Goal: Task Accomplishment & Management: Manage account settings

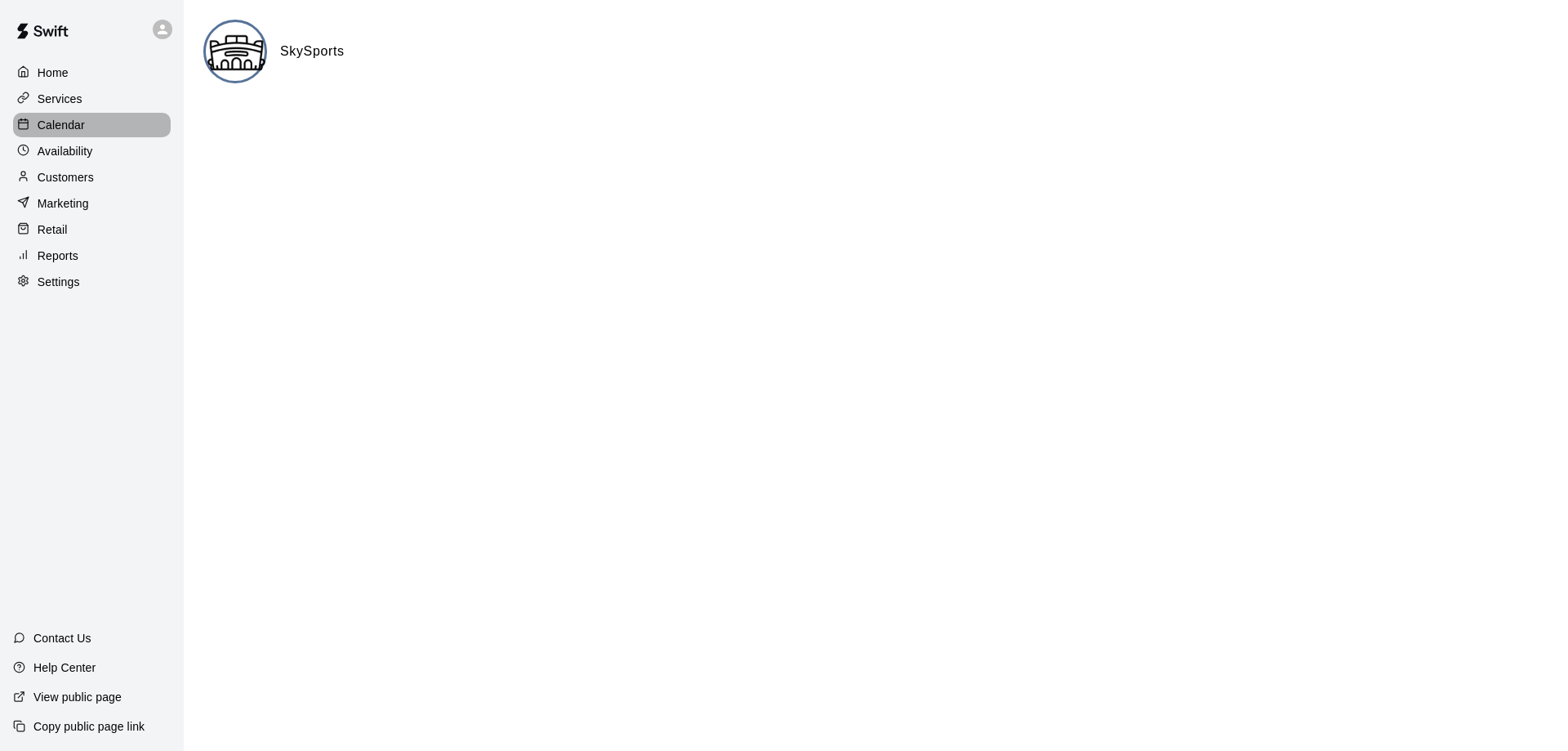
click at [61, 129] on p "Calendar" at bounding box center [61, 125] width 47 height 16
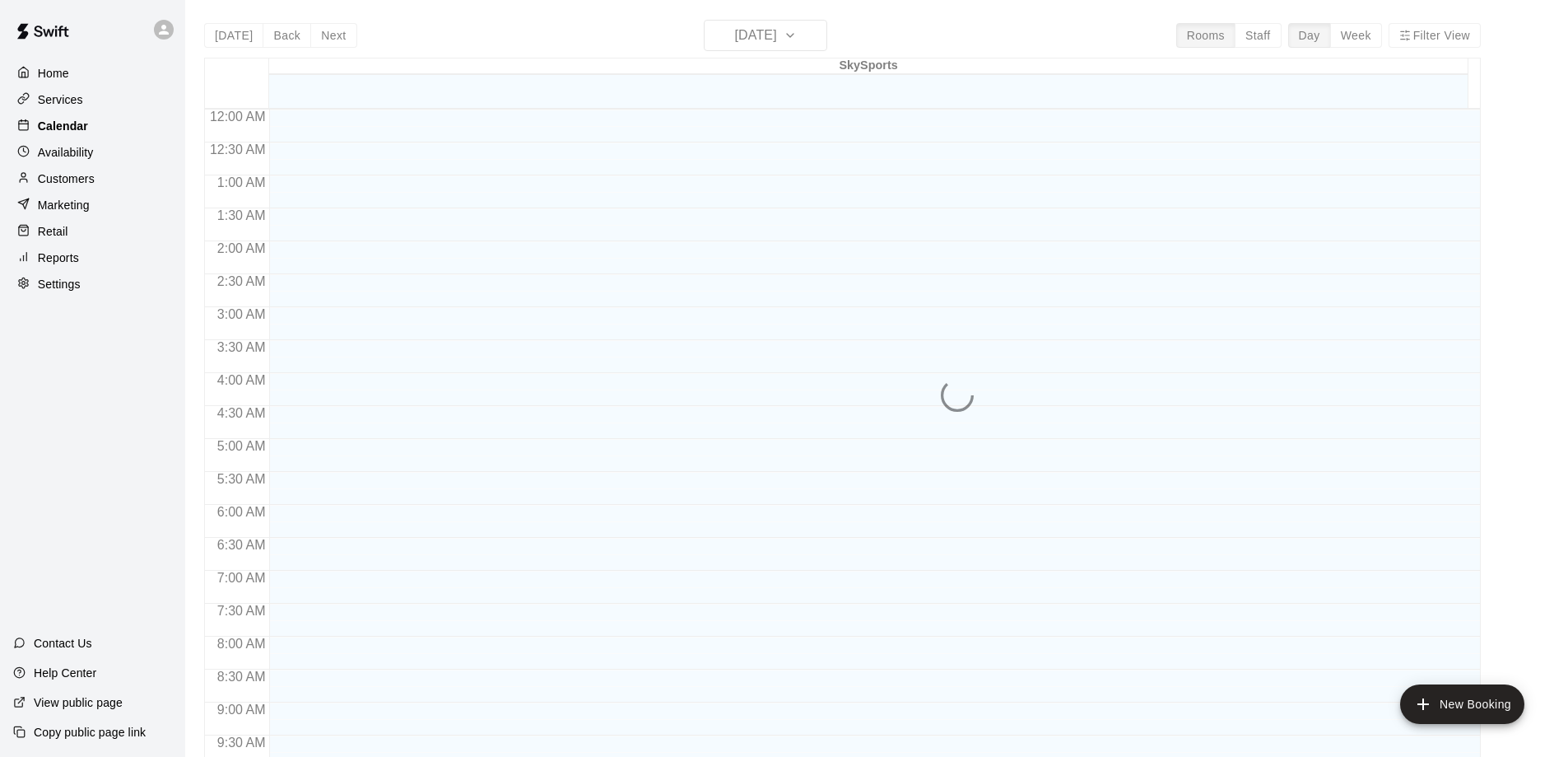
scroll to position [651, 0]
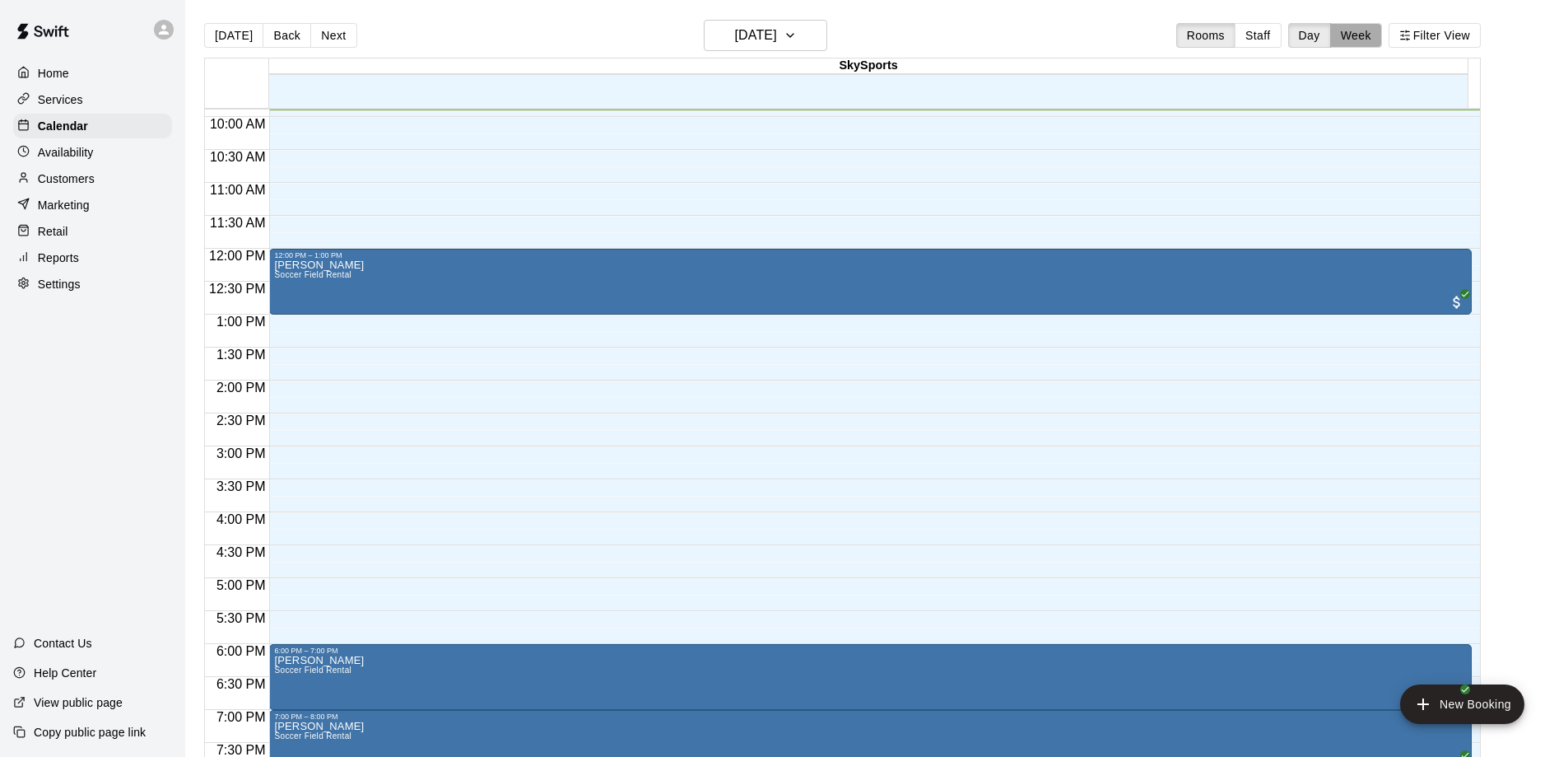
click at [1379, 27] on button "Week" at bounding box center [1356, 35] width 51 height 24
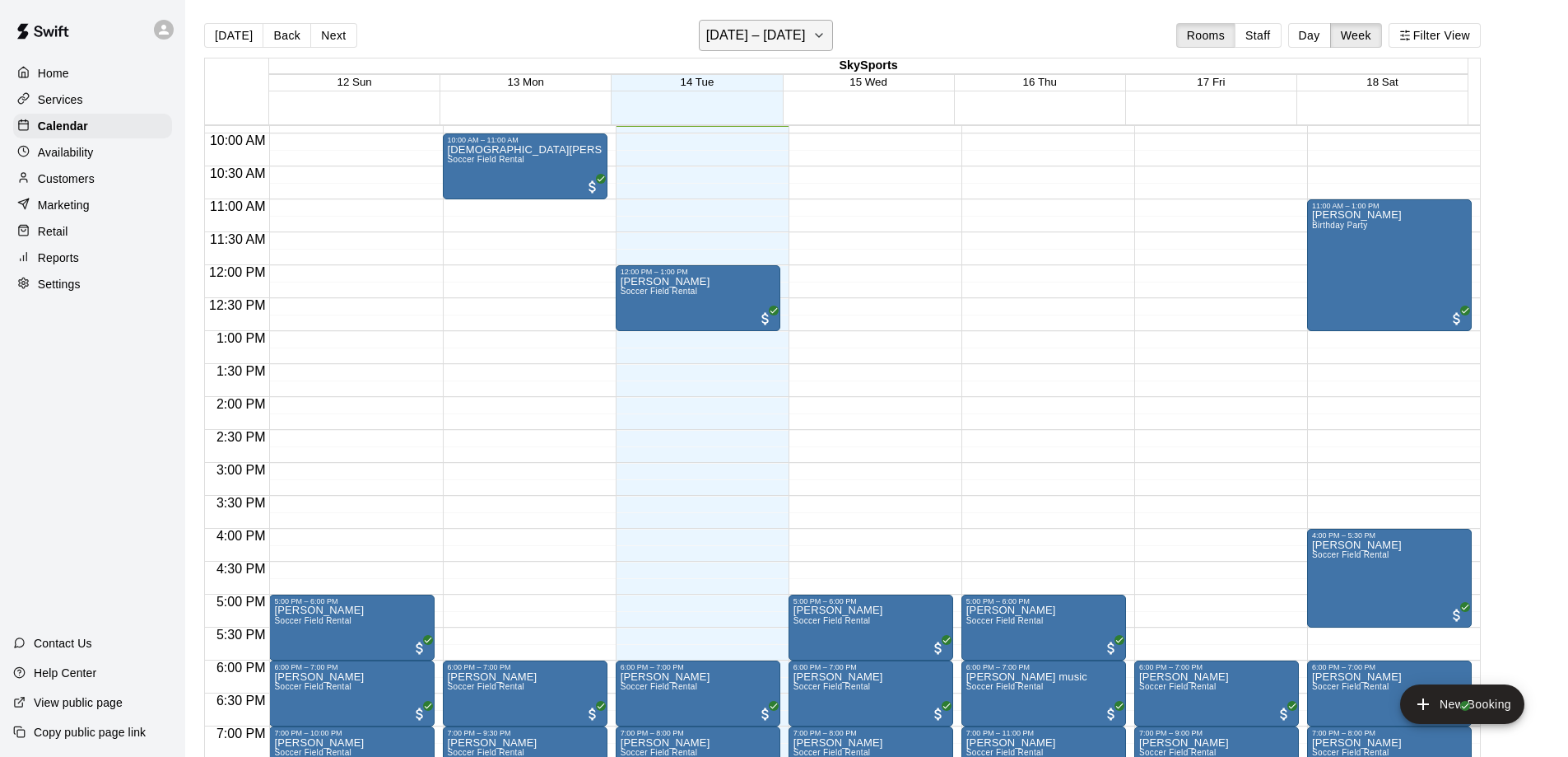
click at [798, 37] on h6 "[DATE] – [DATE]" at bounding box center [756, 35] width 99 height 23
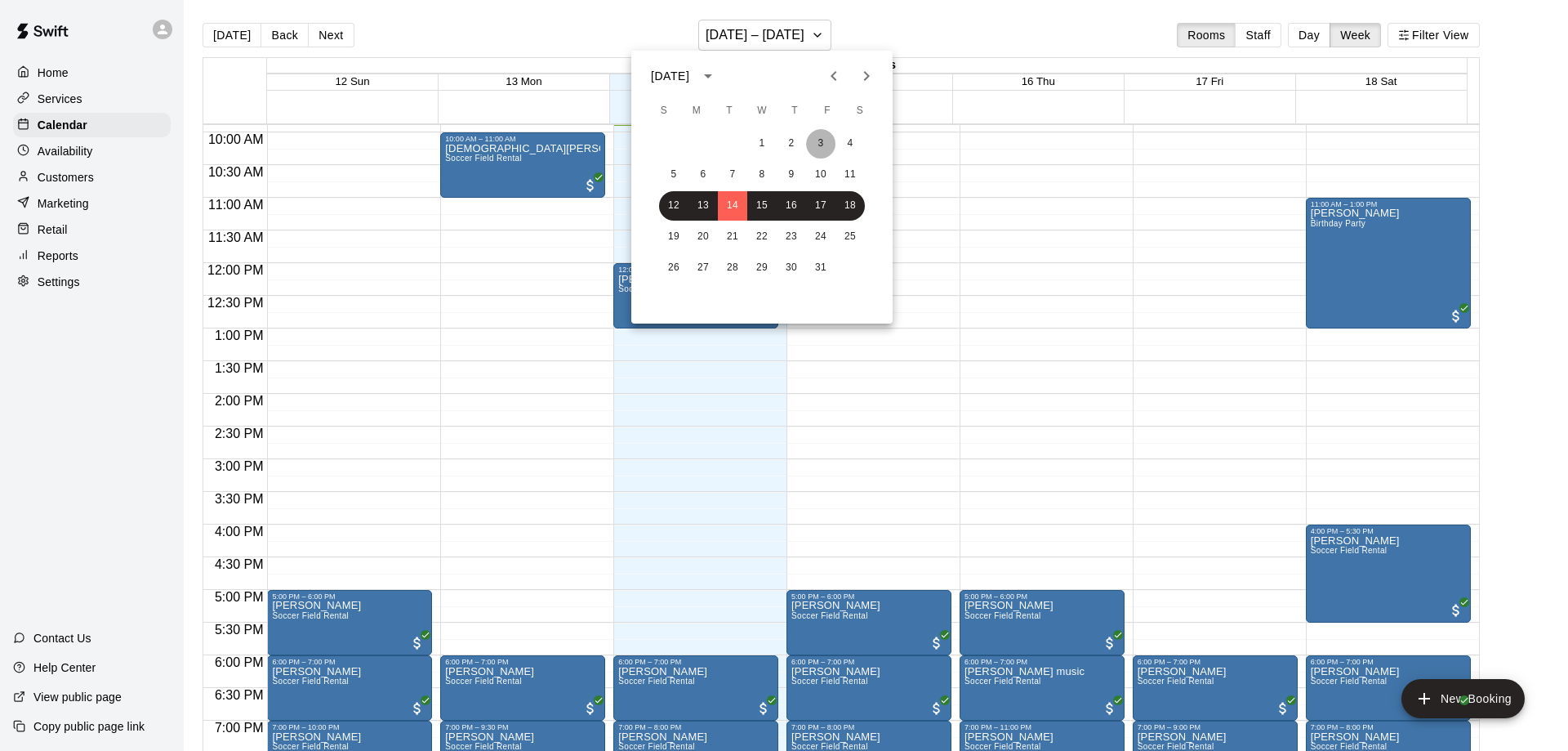
click at [827, 143] on button "3" at bounding box center [821, 143] width 30 height 30
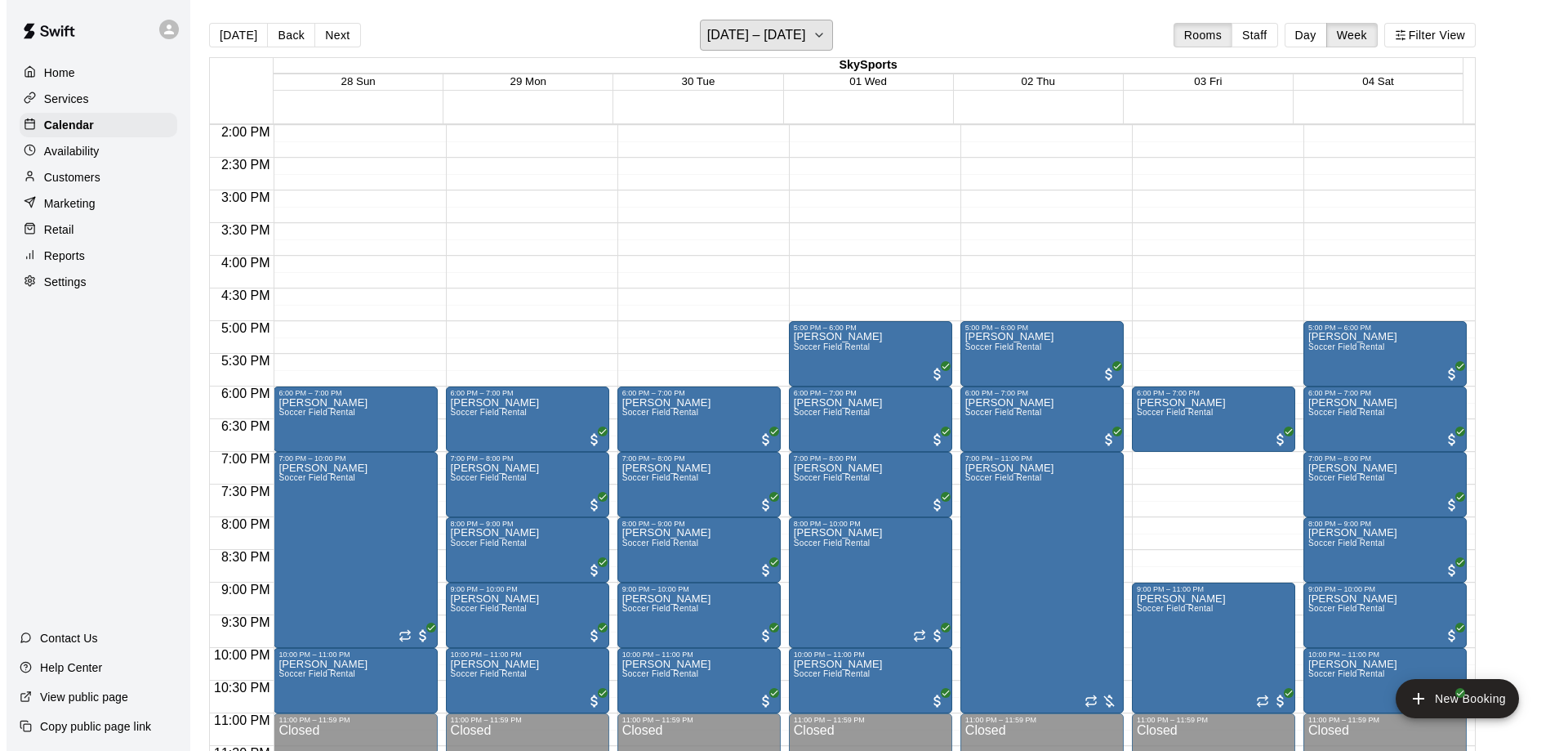
scroll to position [926, 0]
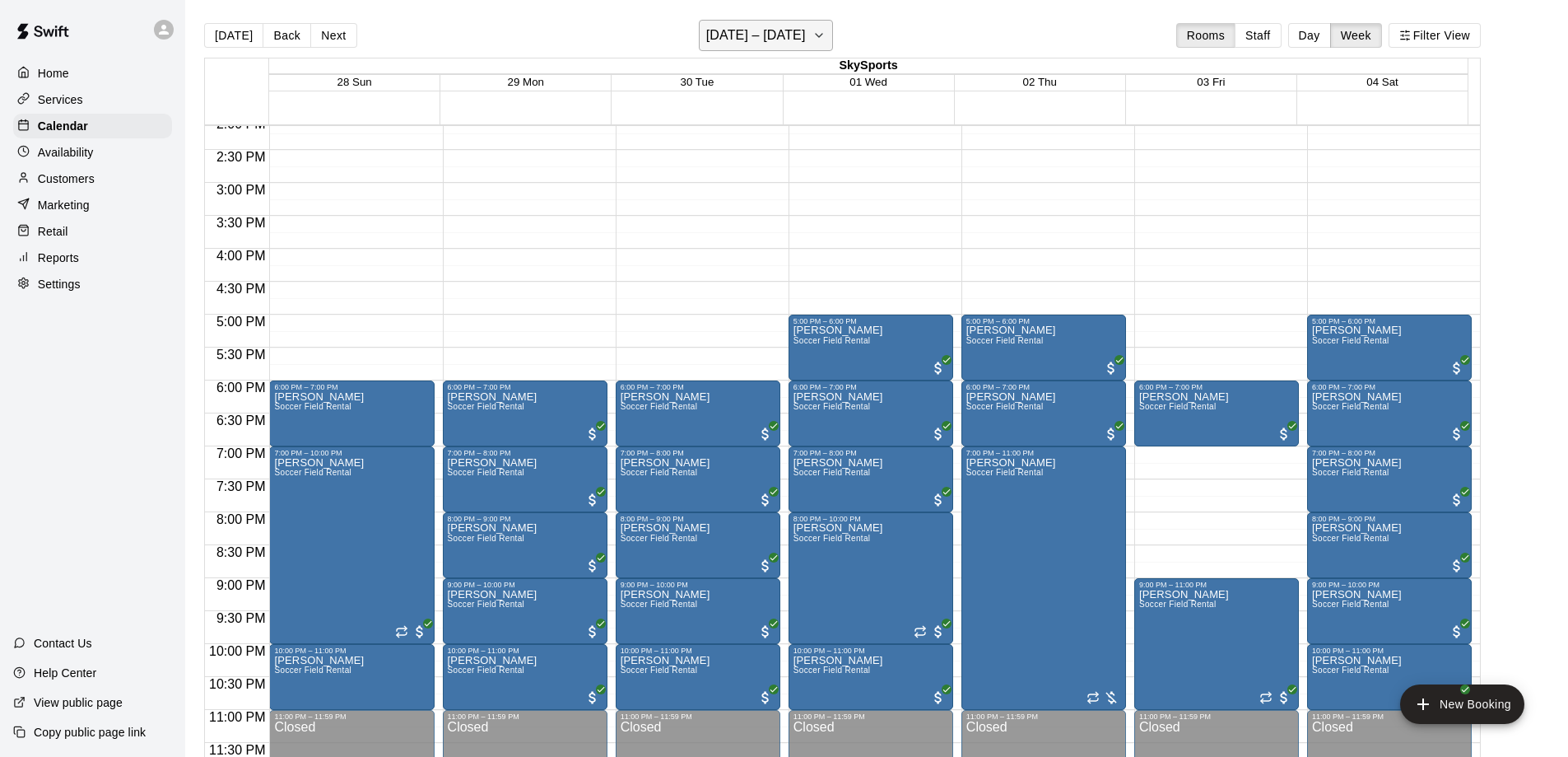
click at [798, 39] on h6 "[DATE] – [DATE]" at bounding box center [756, 35] width 99 height 23
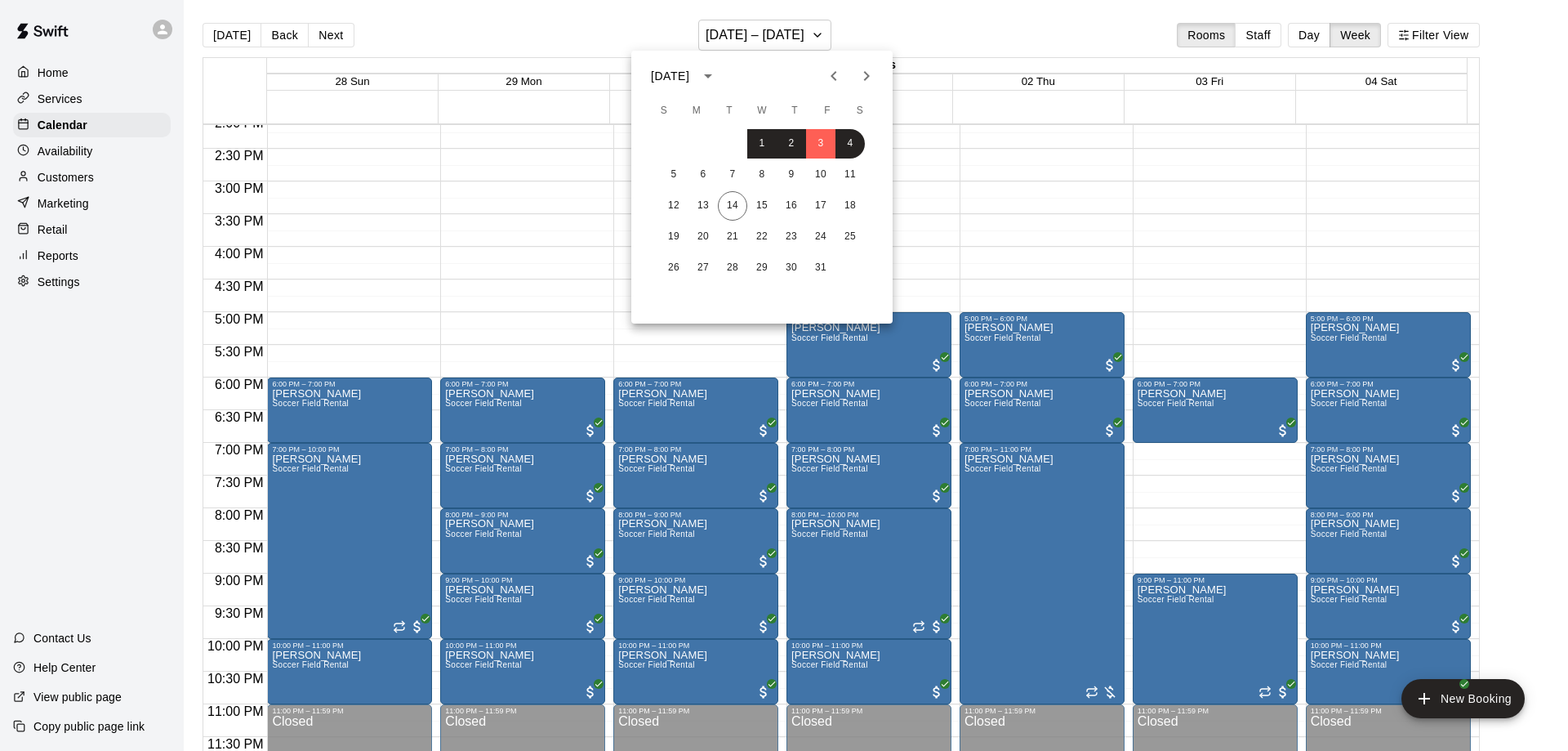
click at [837, 75] on icon "Previous month" at bounding box center [834, 76] width 20 height 20
click at [763, 233] on button "24" at bounding box center [762, 236] width 30 height 30
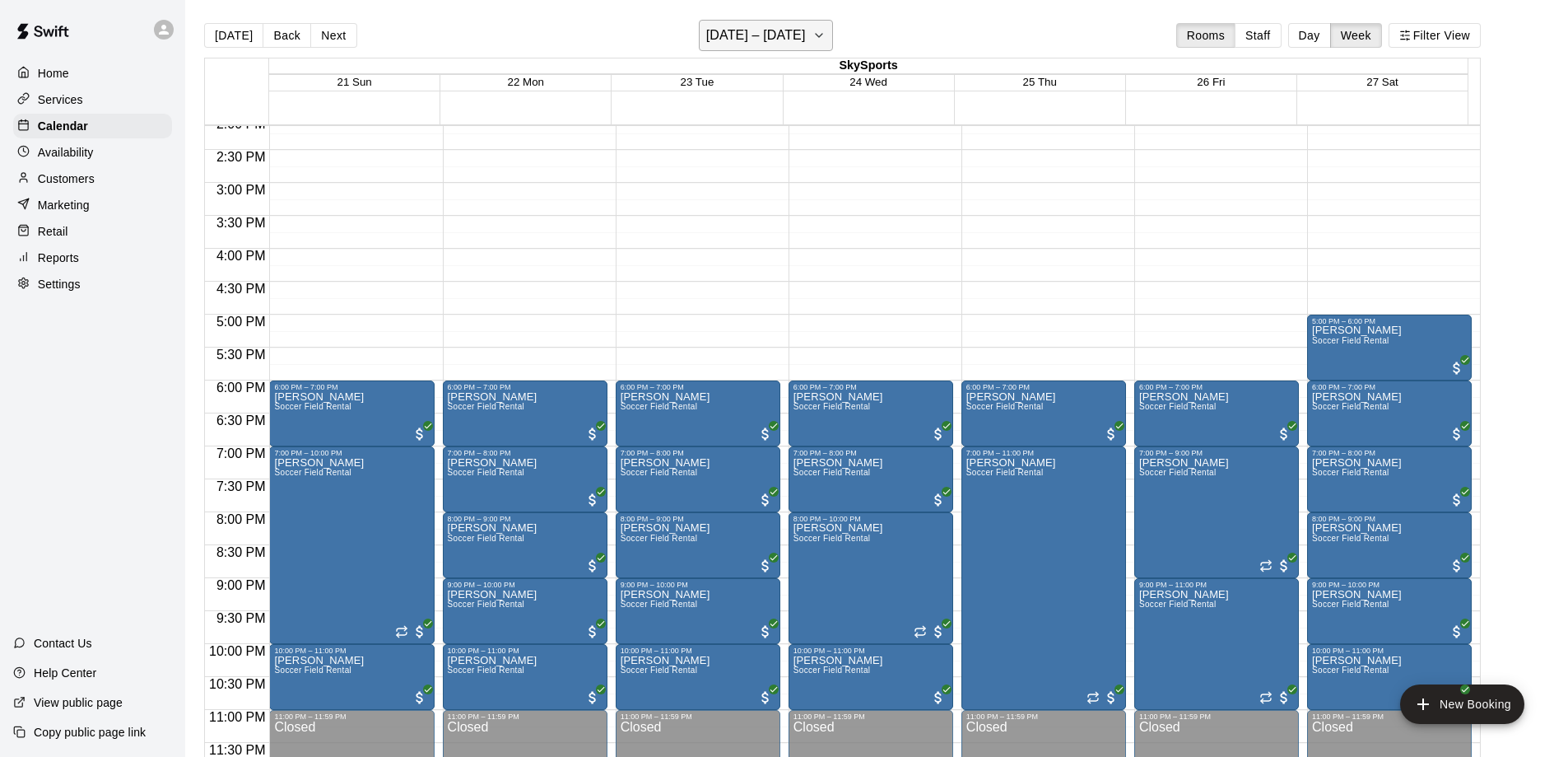
click at [816, 44] on button "[DATE] – [DATE]" at bounding box center [766, 35] width 134 height 32
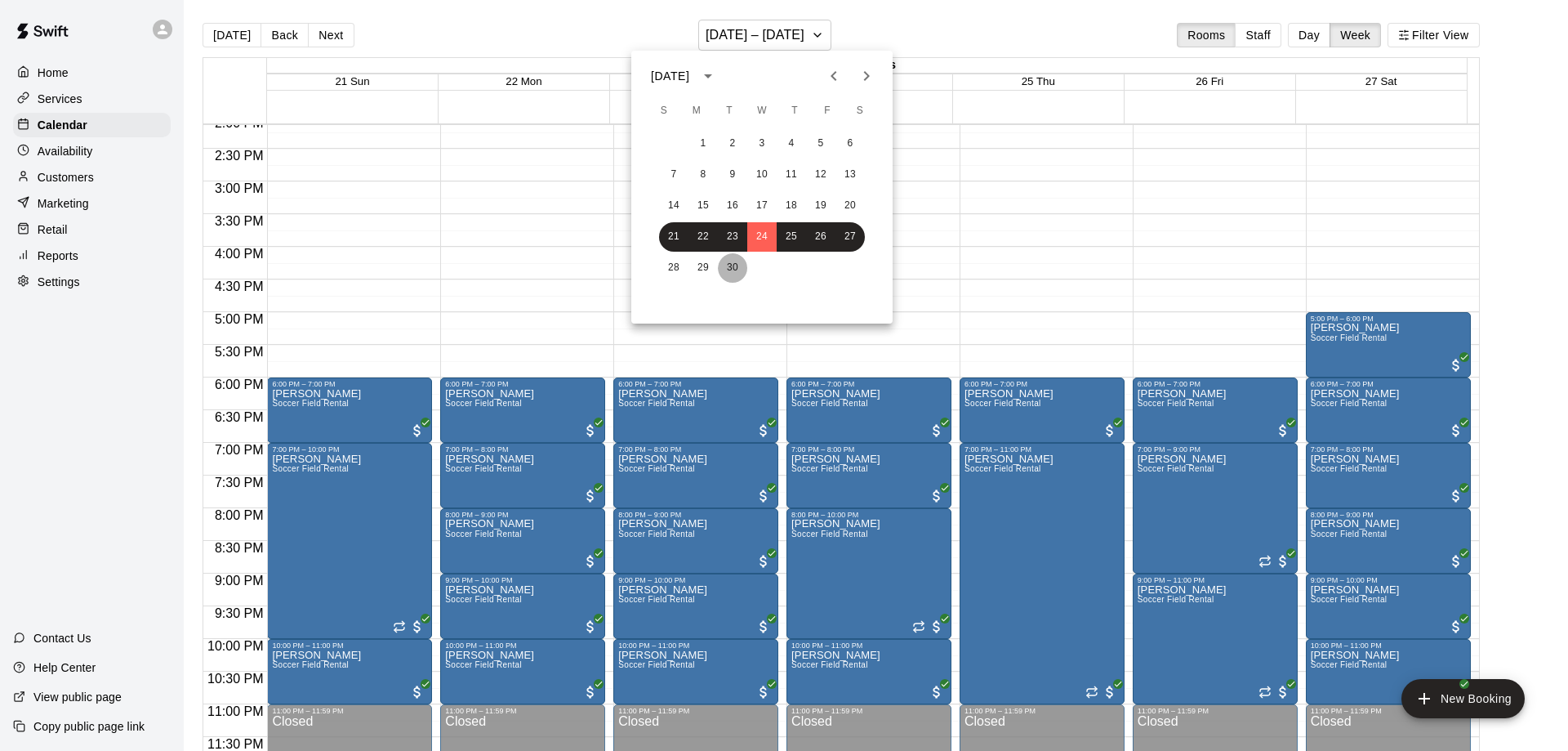
click at [724, 261] on button "30" at bounding box center [732, 268] width 30 height 30
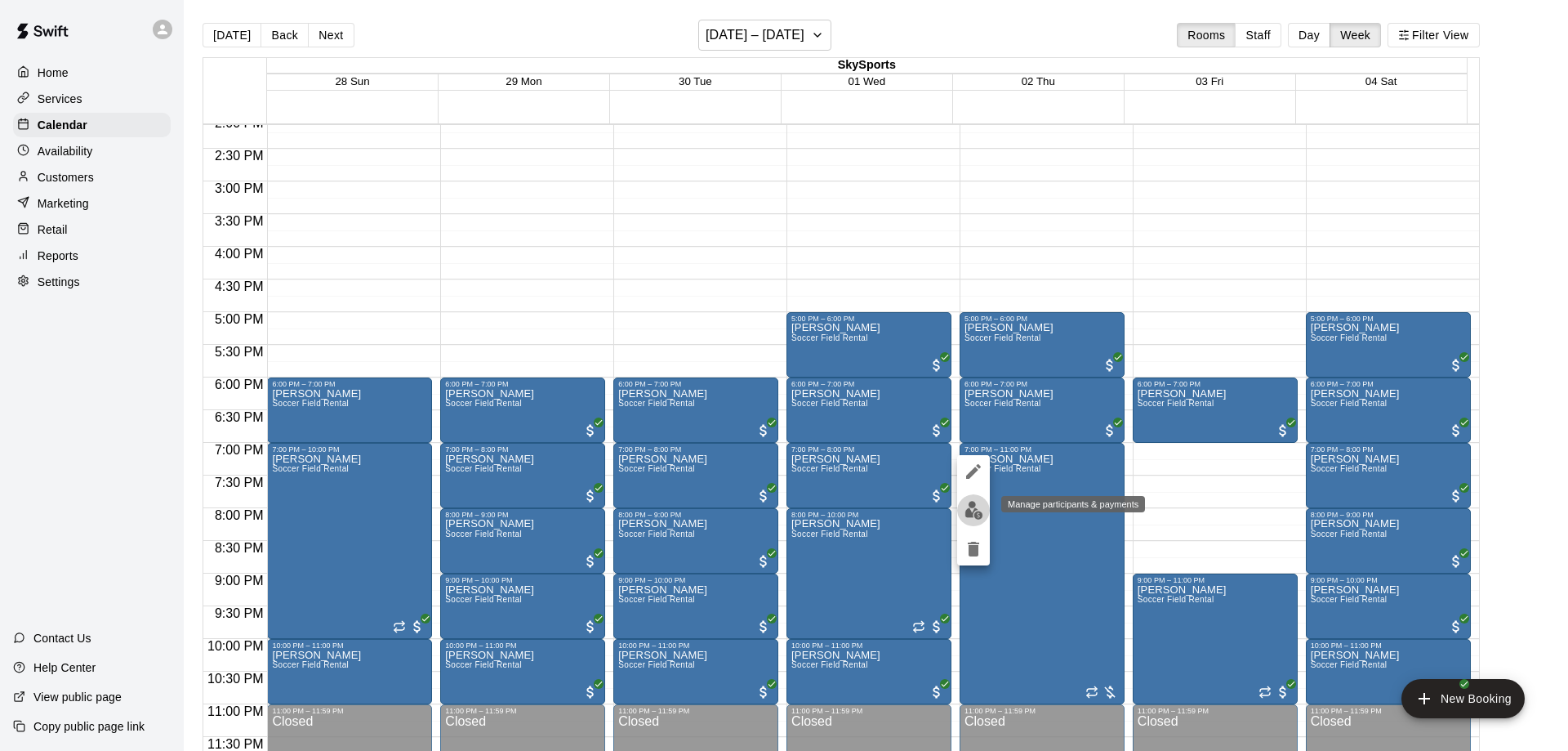
click at [975, 510] on img "edit" at bounding box center [974, 509] width 19 height 19
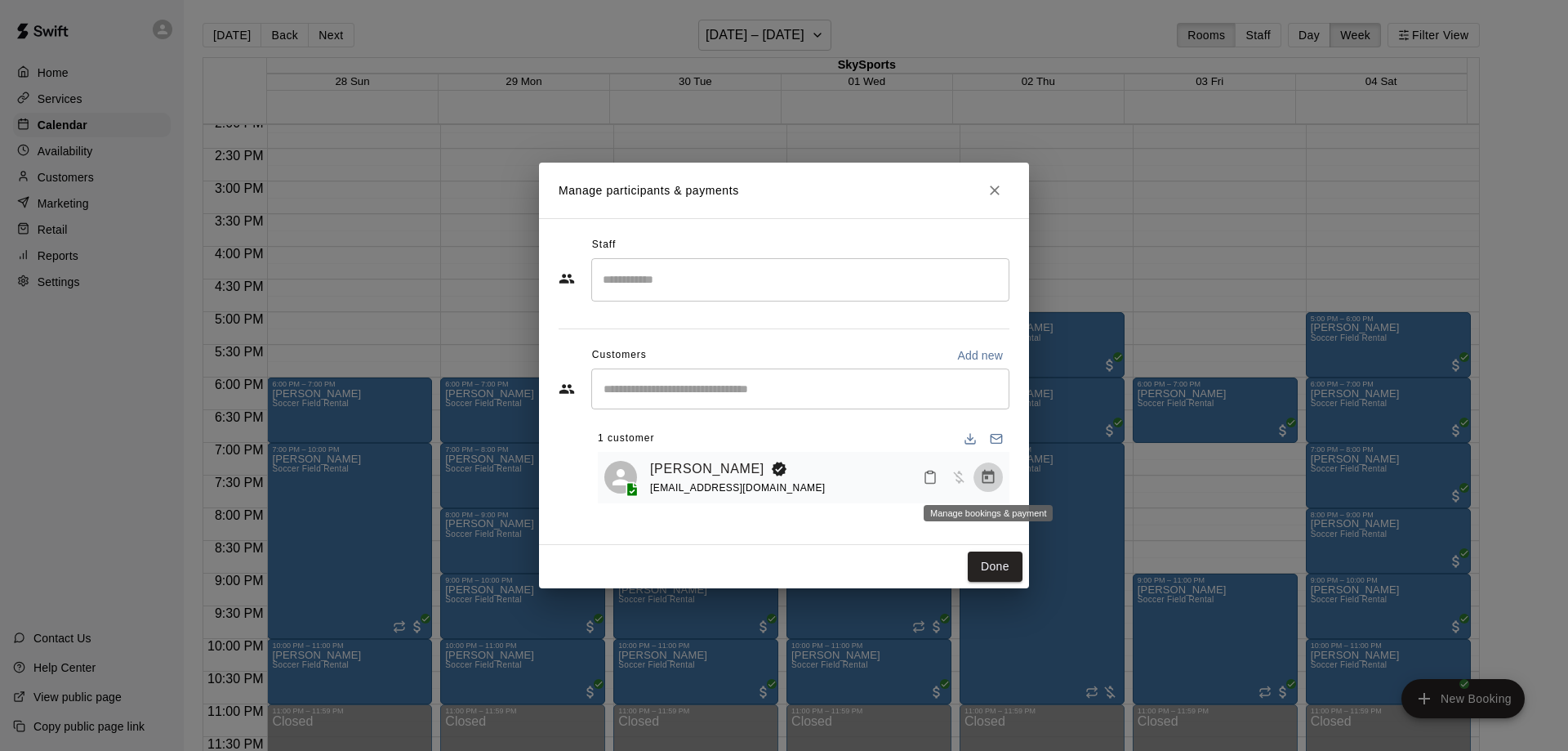
click at [989, 477] on icon "Manage bookings & payment" at bounding box center [988, 477] width 16 height 16
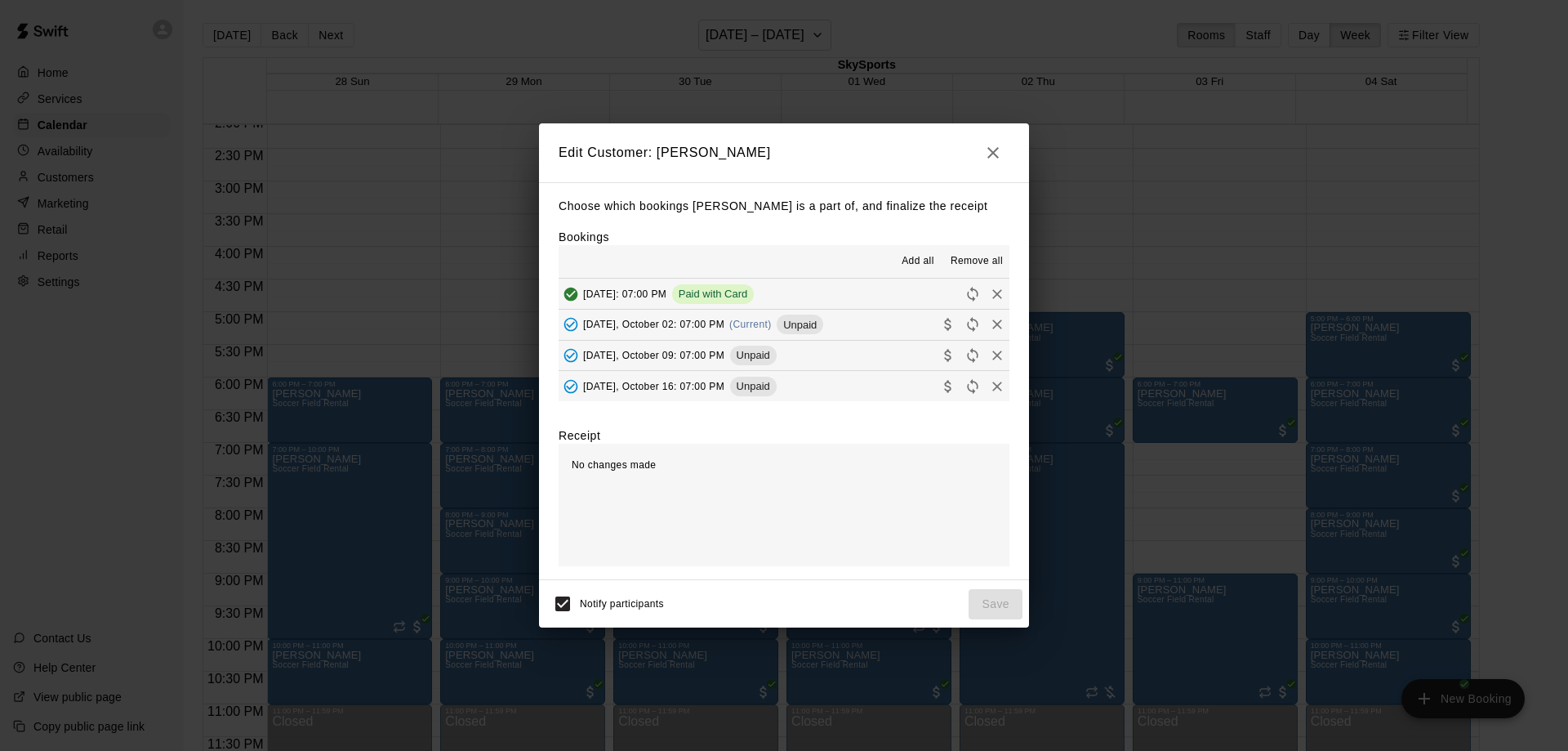
click at [822, 328] on span "Unpaid" at bounding box center [800, 325] width 47 height 13
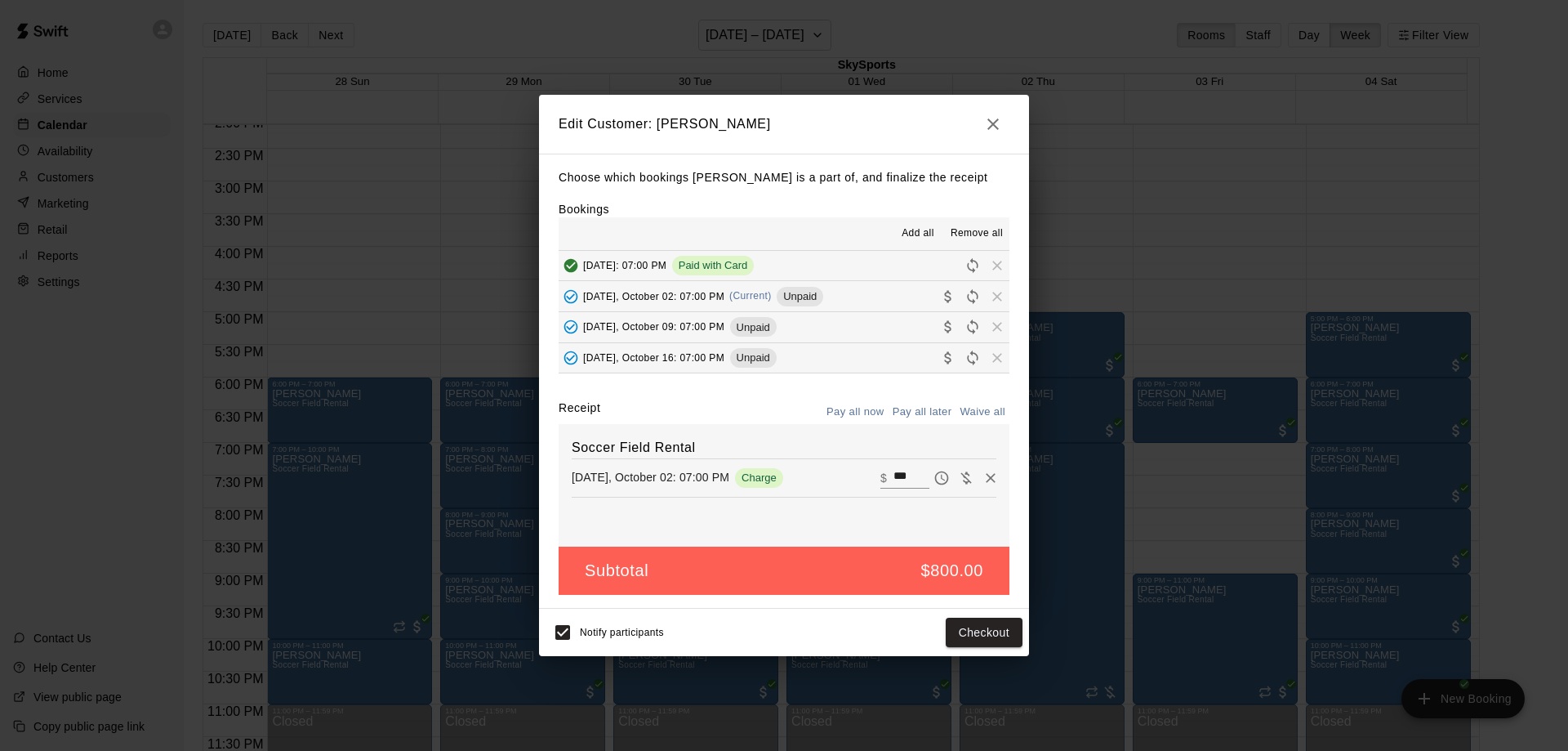
click at [893, 478] on input "***" at bounding box center [911, 478] width 36 height 21
type input "***"
click at [969, 631] on button "Checkout" at bounding box center [984, 633] width 77 height 30
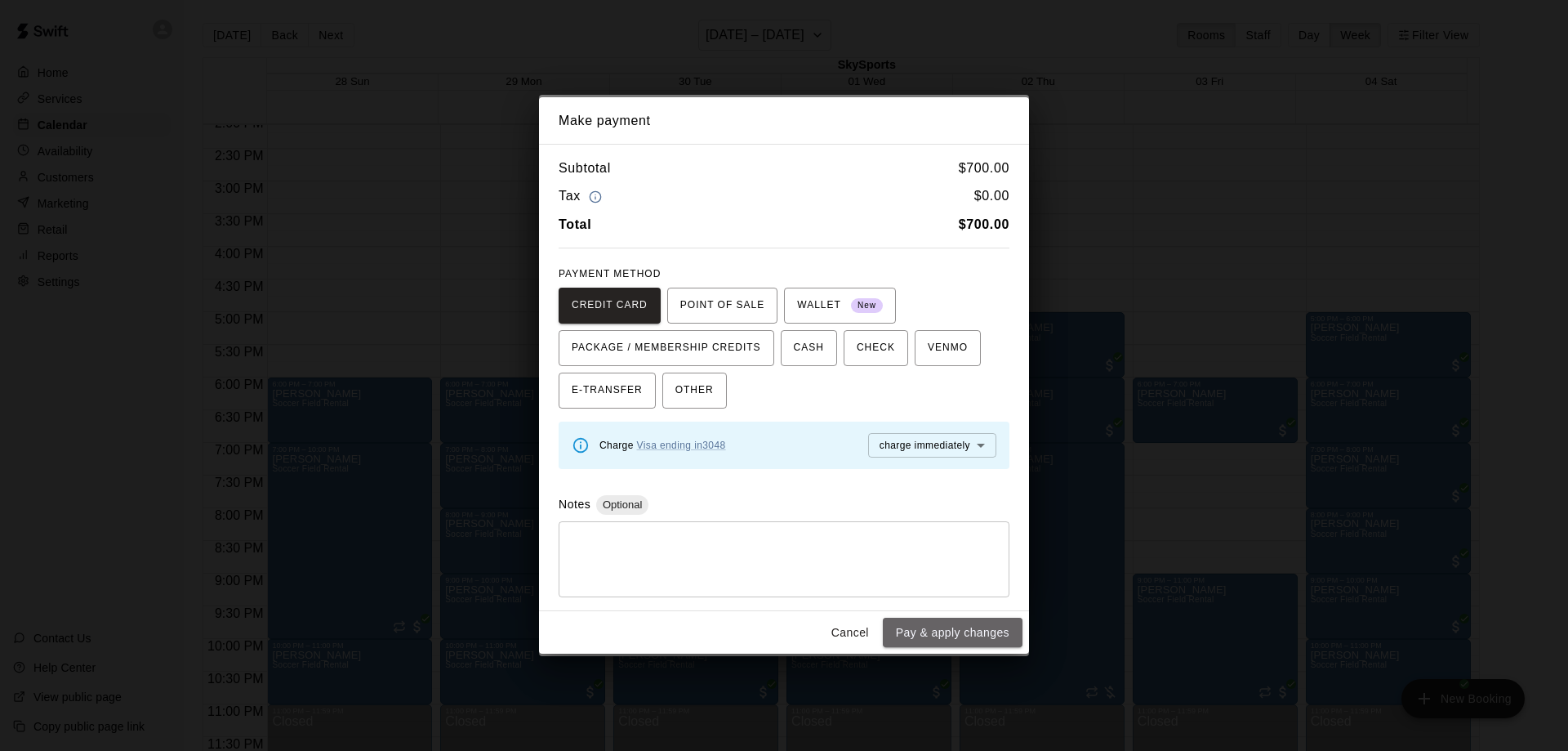
click at [969, 631] on button "Pay & apply changes" at bounding box center [953, 633] width 140 height 30
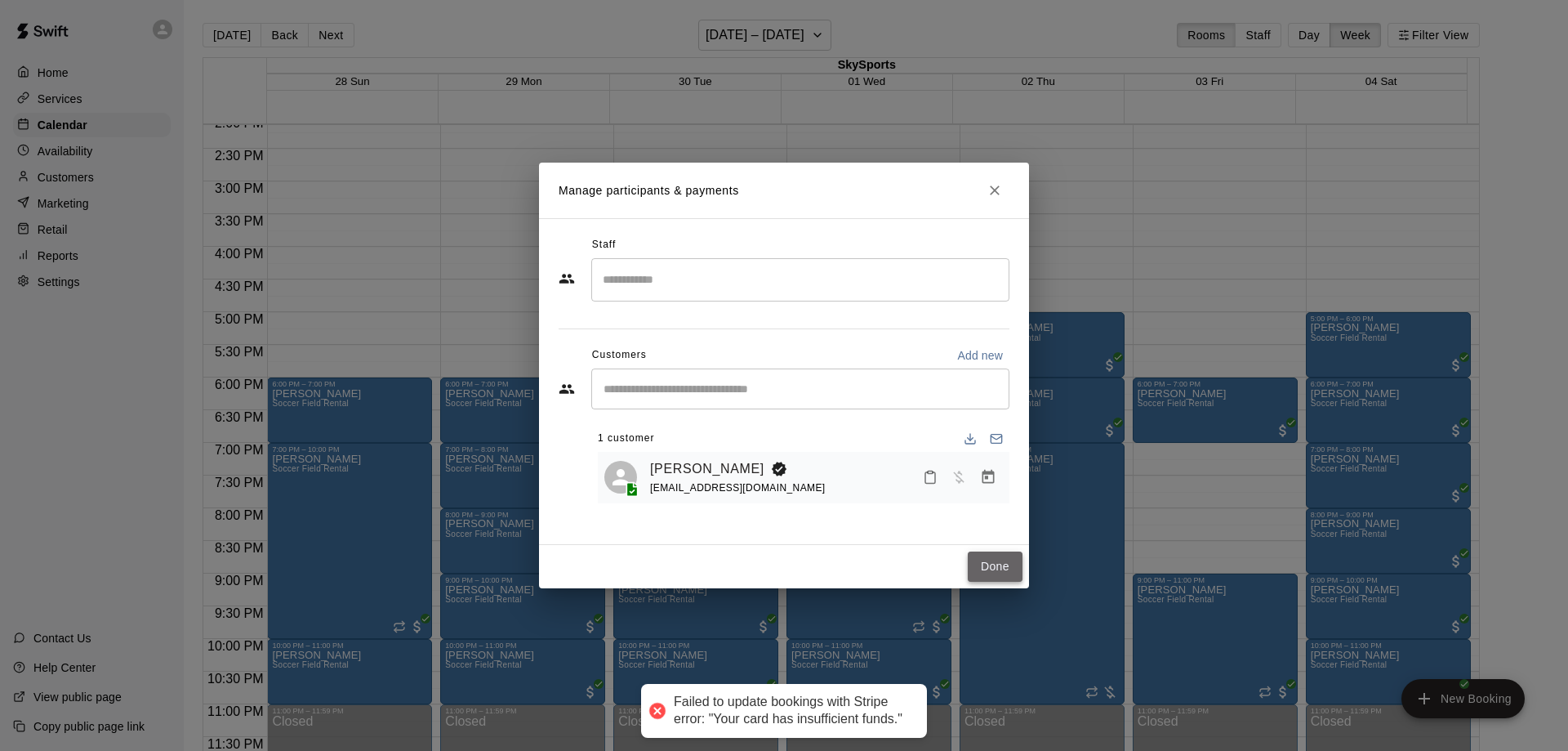
click at [987, 561] on button "Done" at bounding box center [994, 567] width 55 height 30
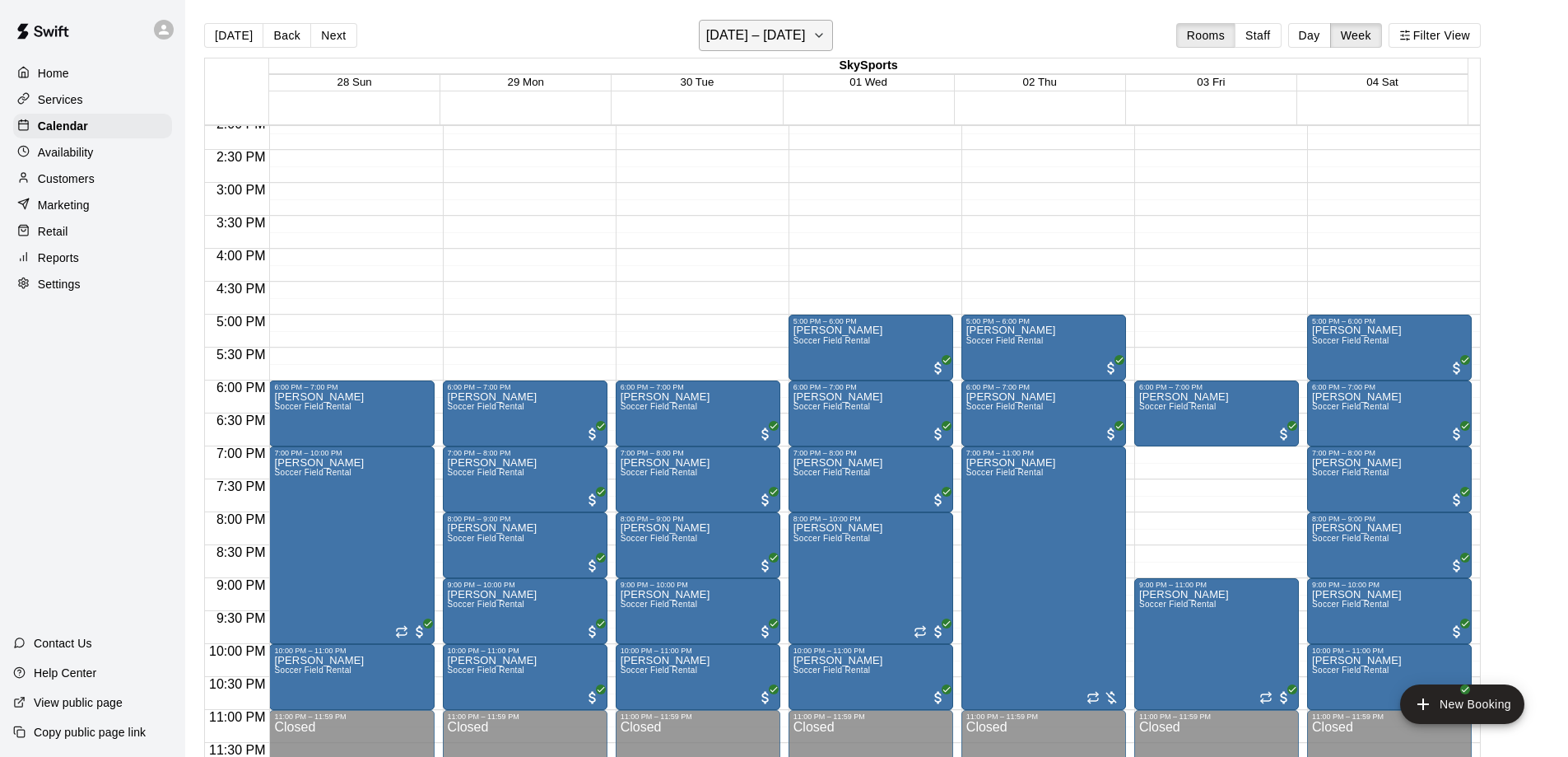
click at [826, 37] on icon "button" at bounding box center [819, 35] width 14 height 20
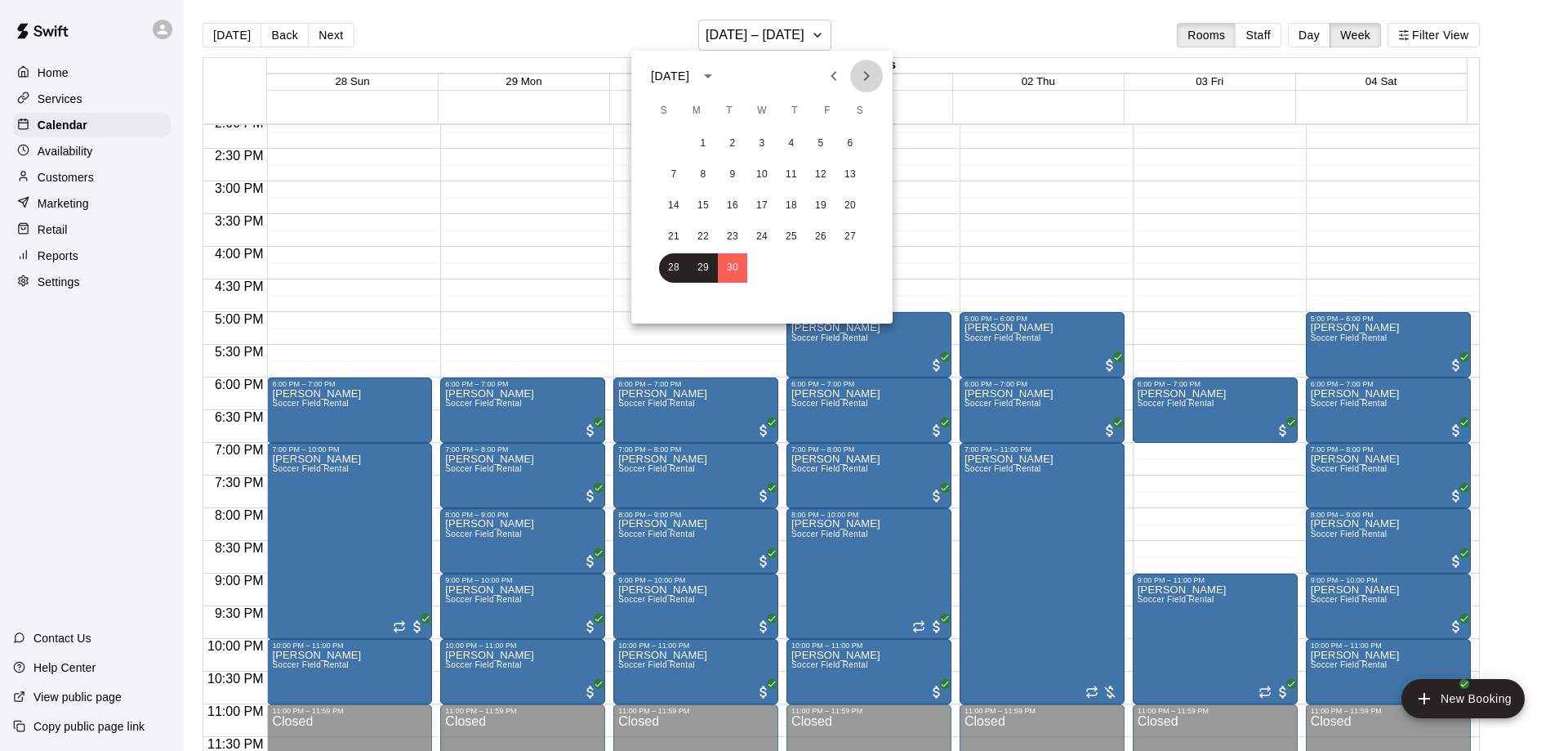
click at [860, 74] on icon "Next month" at bounding box center [866, 76] width 20 height 20
click at [789, 173] on button "9" at bounding box center [791, 175] width 30 height 30
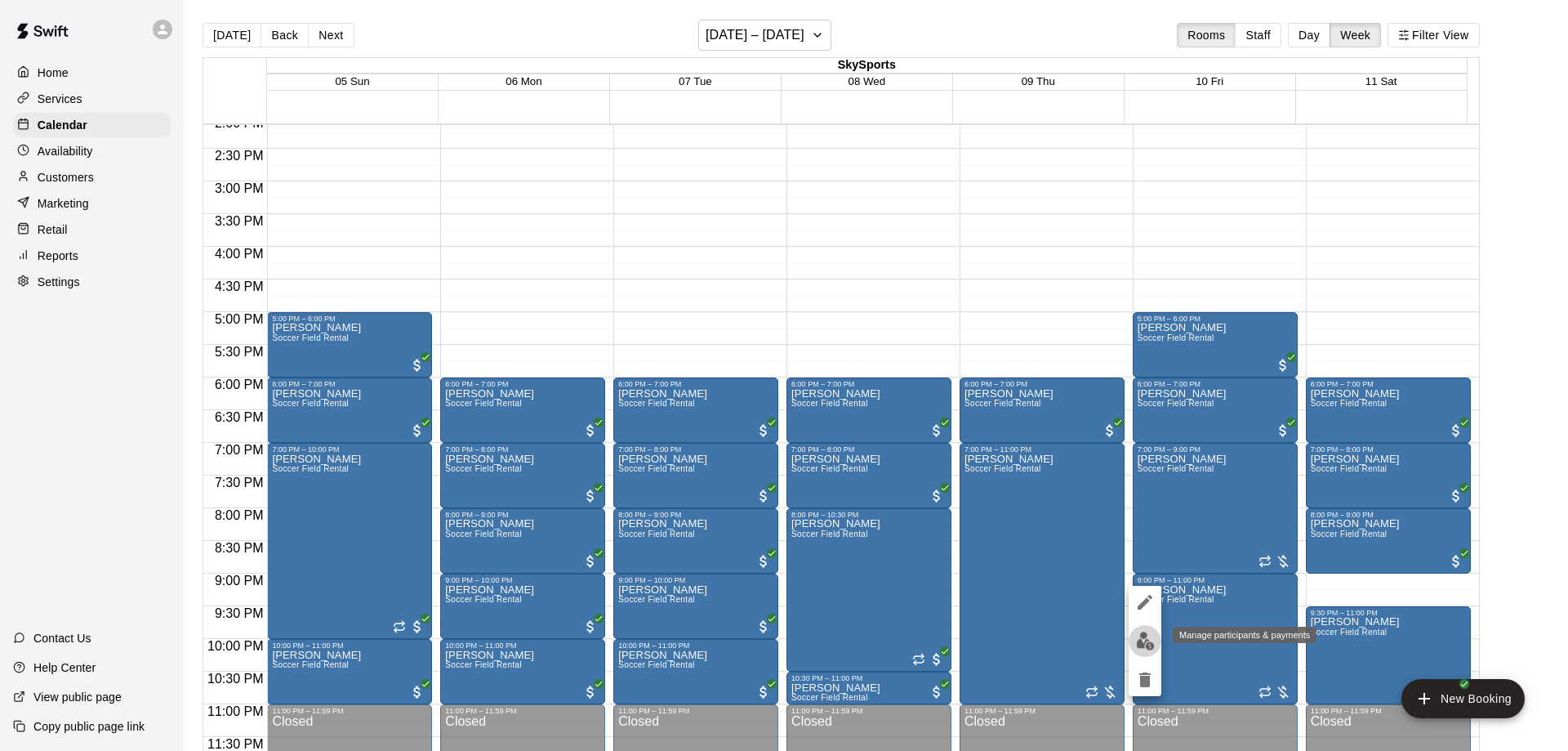
click at [1139, 639] on img "edit" at bounding box center [1145, 640] width 19 height 19
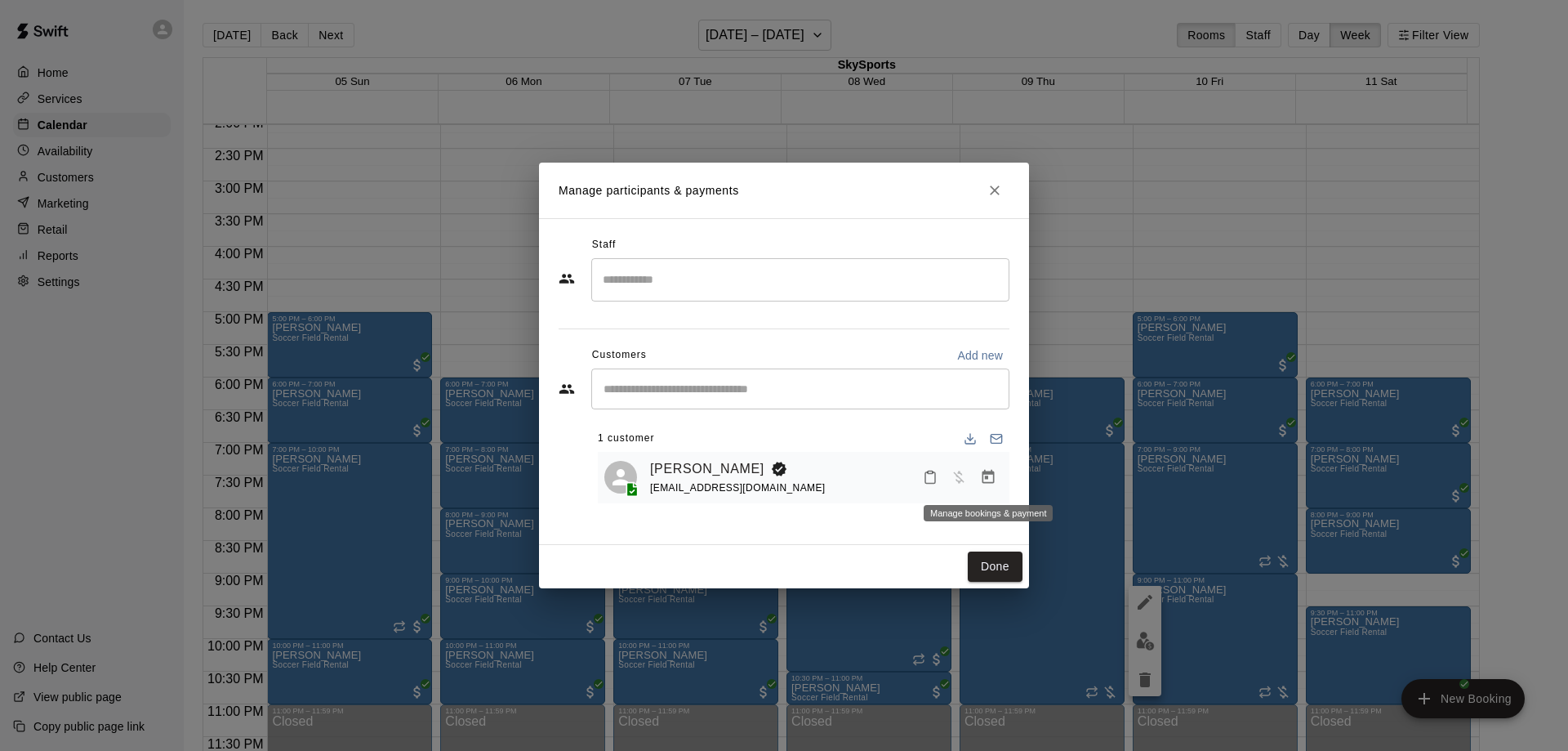
click at [990, 472] on icon "Manage bookings & payment" at bounding box center [988, 477] width 16 height 16
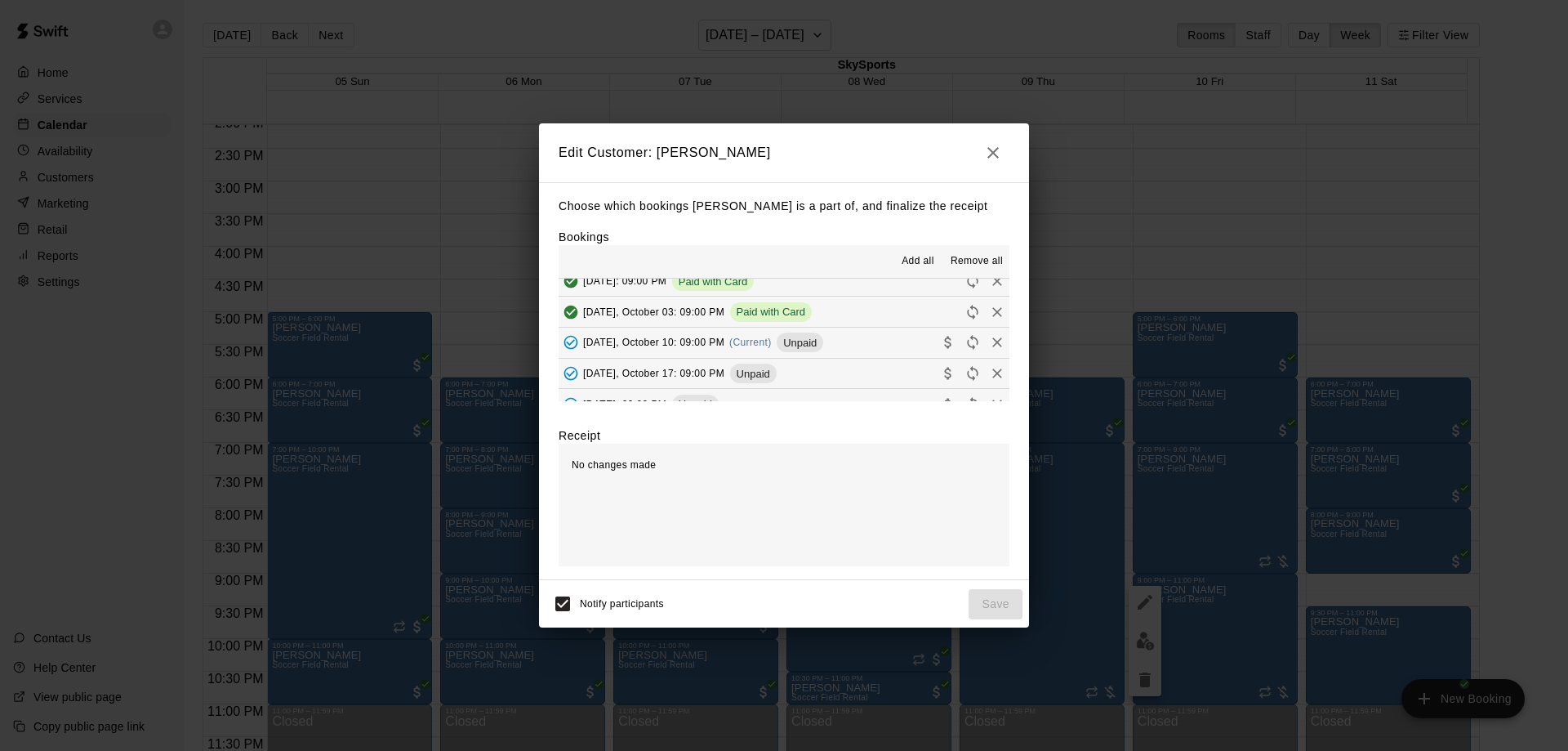
scroll to position [164, 0]
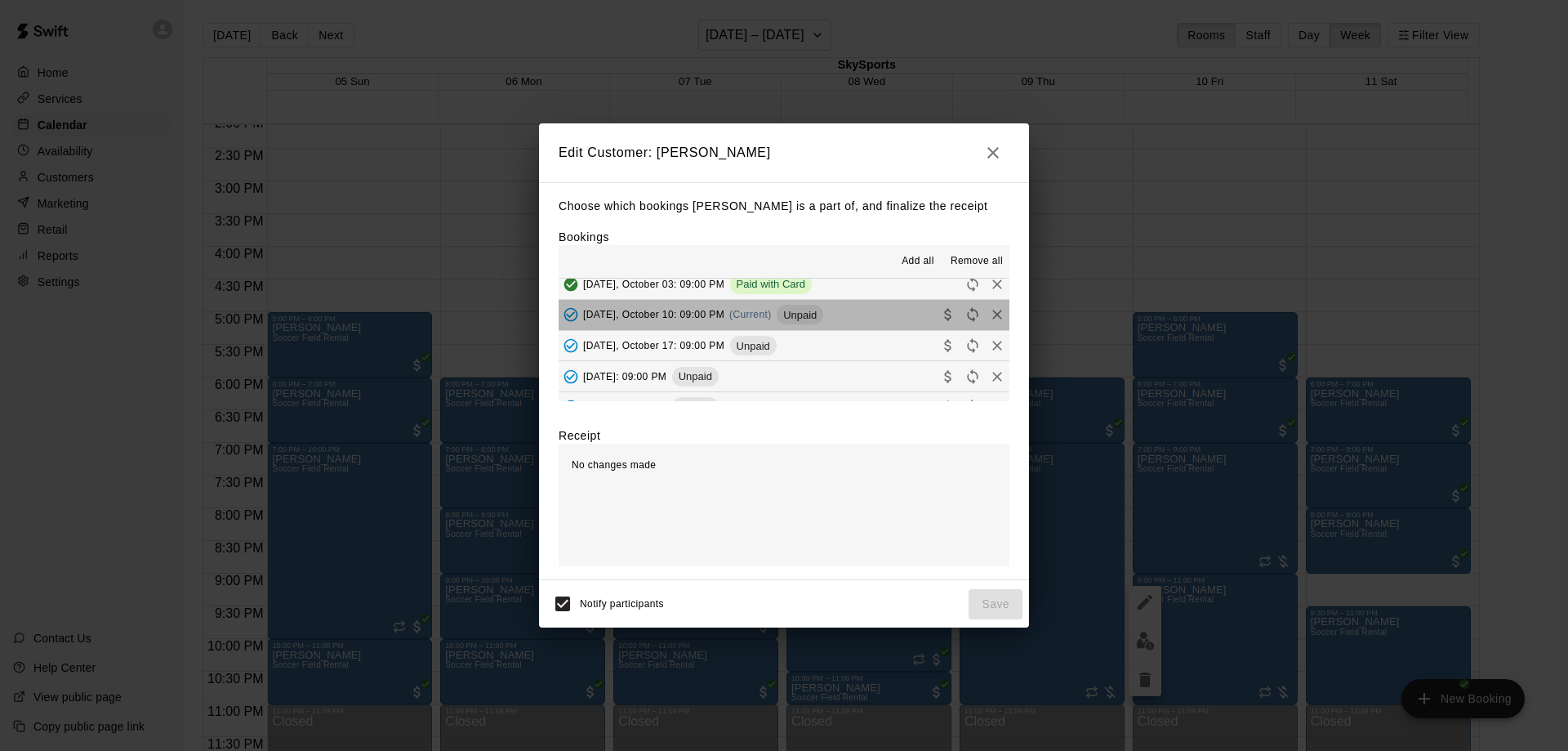
click at [836, 317] on button "[DATE], October 10: 09:00 PM (Current) Unpaid" at bounding box center [784, 315] width 451 height 30
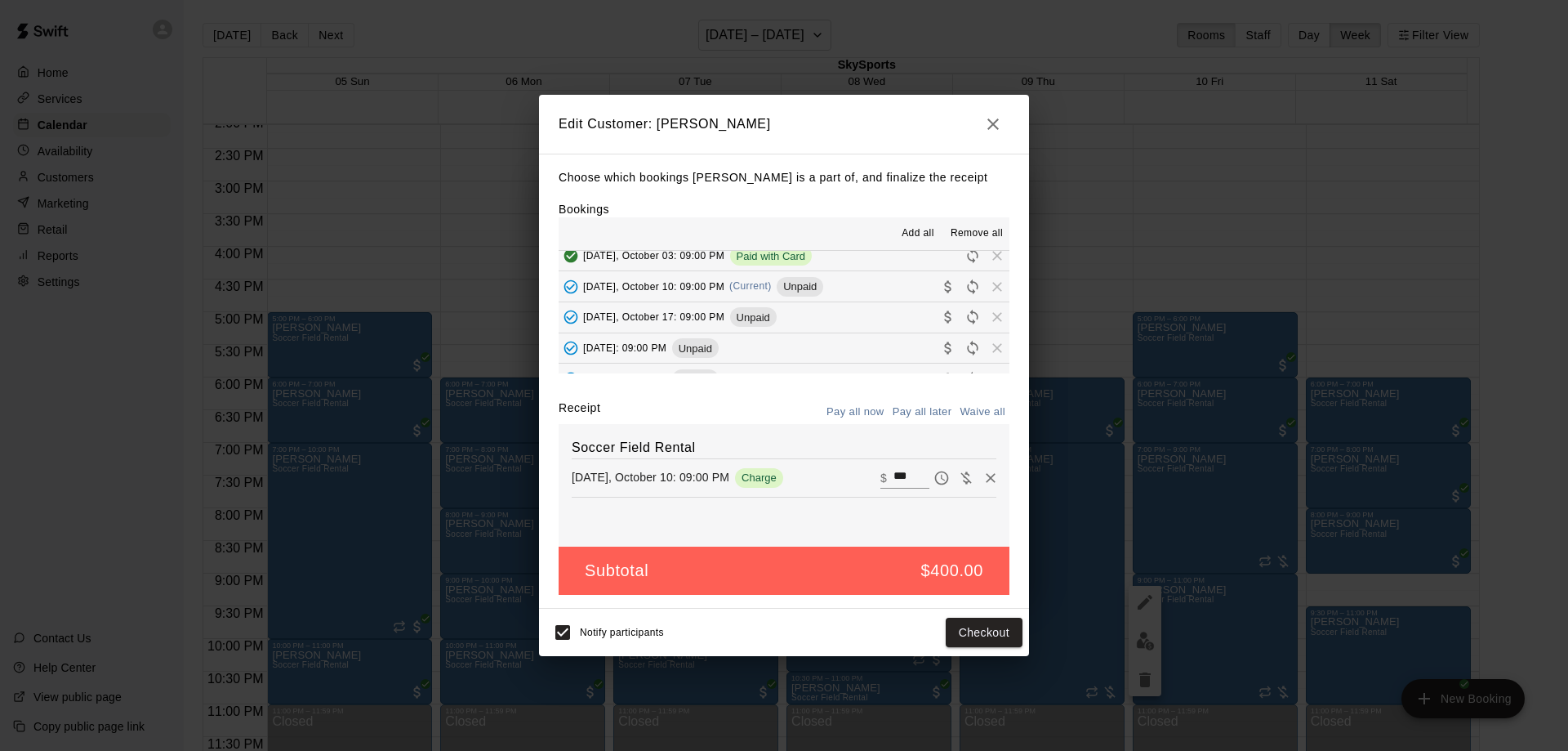
click at [893, 474] on input "***" at bounding box center [911, 478] width 36 height 21
type input "***"
click at [979, 627] on button "Checkout" at bounding box center [984, 633] width 77 height 30
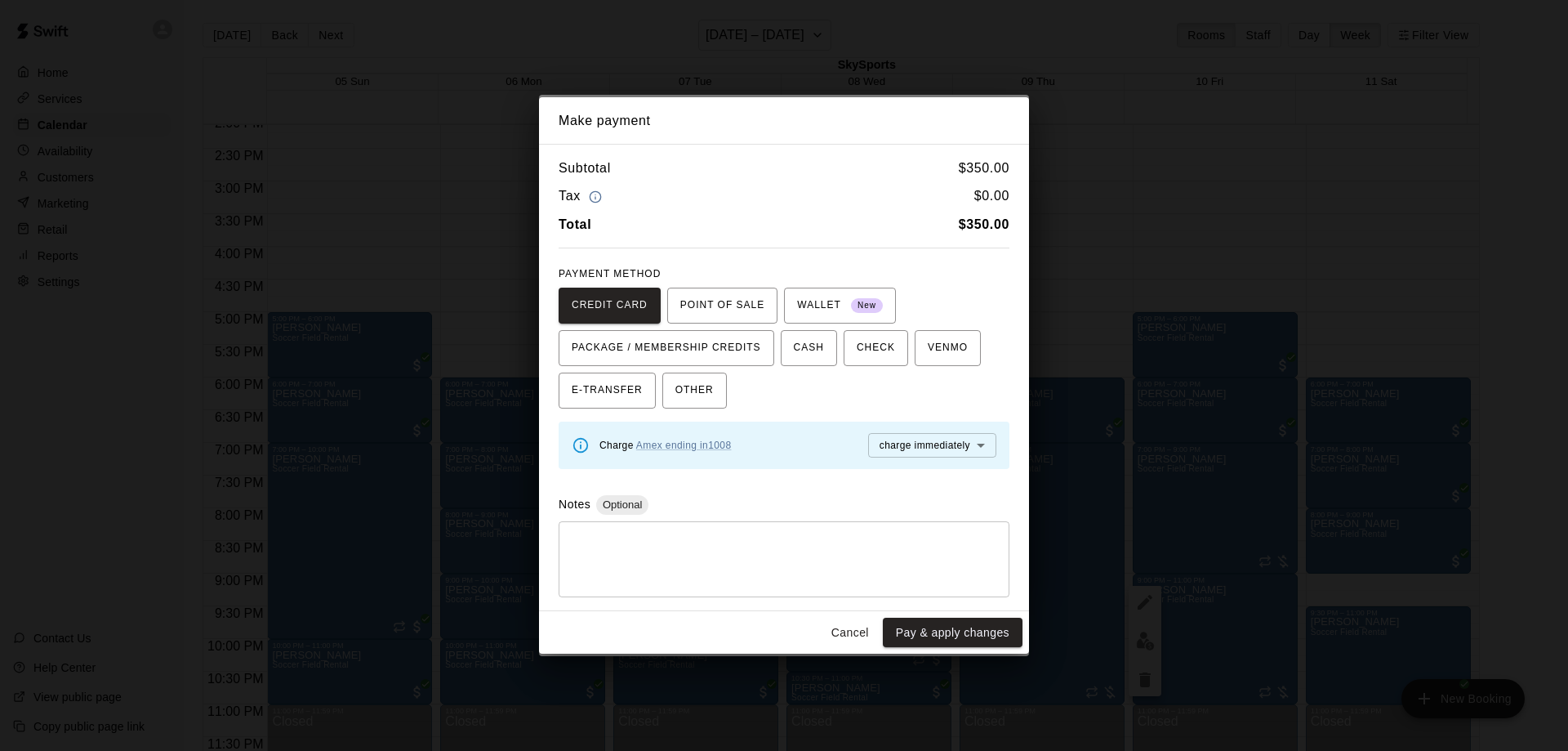
click at [979, 627] on button "Pay & apply changes" at bounding box center [953, 633] width 140 height 30
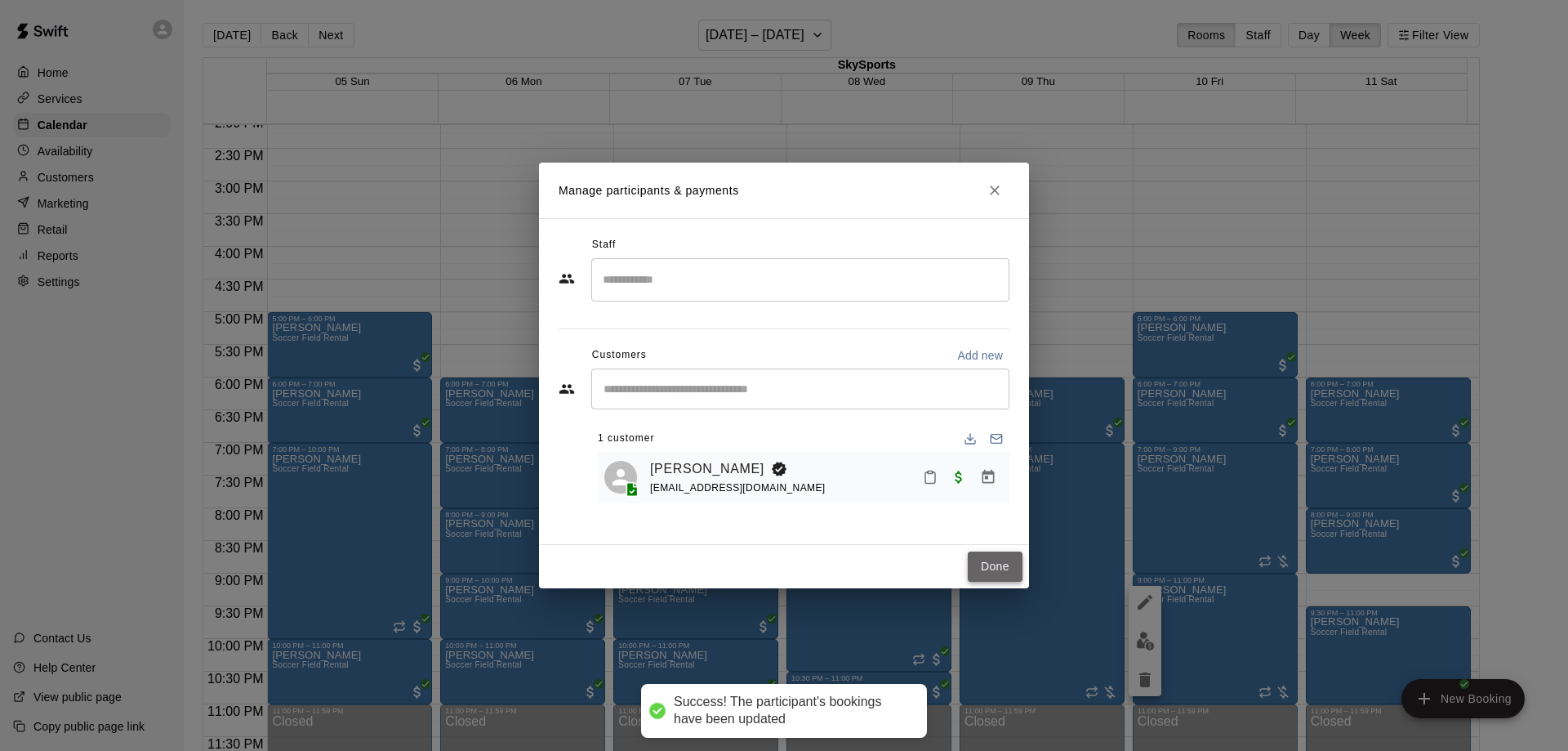
click at [1008, 579] on button "Done" at bounding box center [994, 567] width 55 height 30
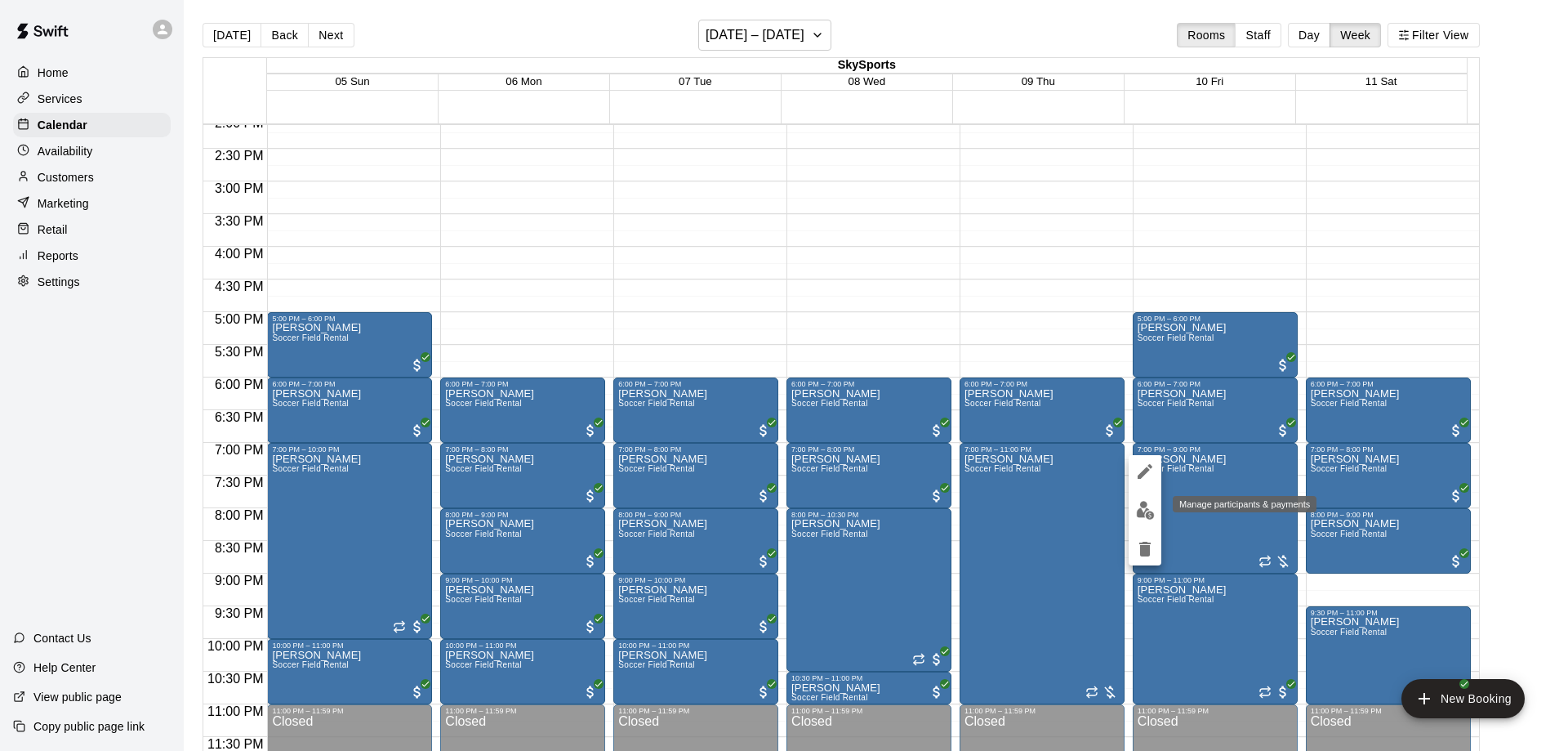
click at [1153, 514] on img "edit" at bounding box center [1145, 509] width 19 height 19
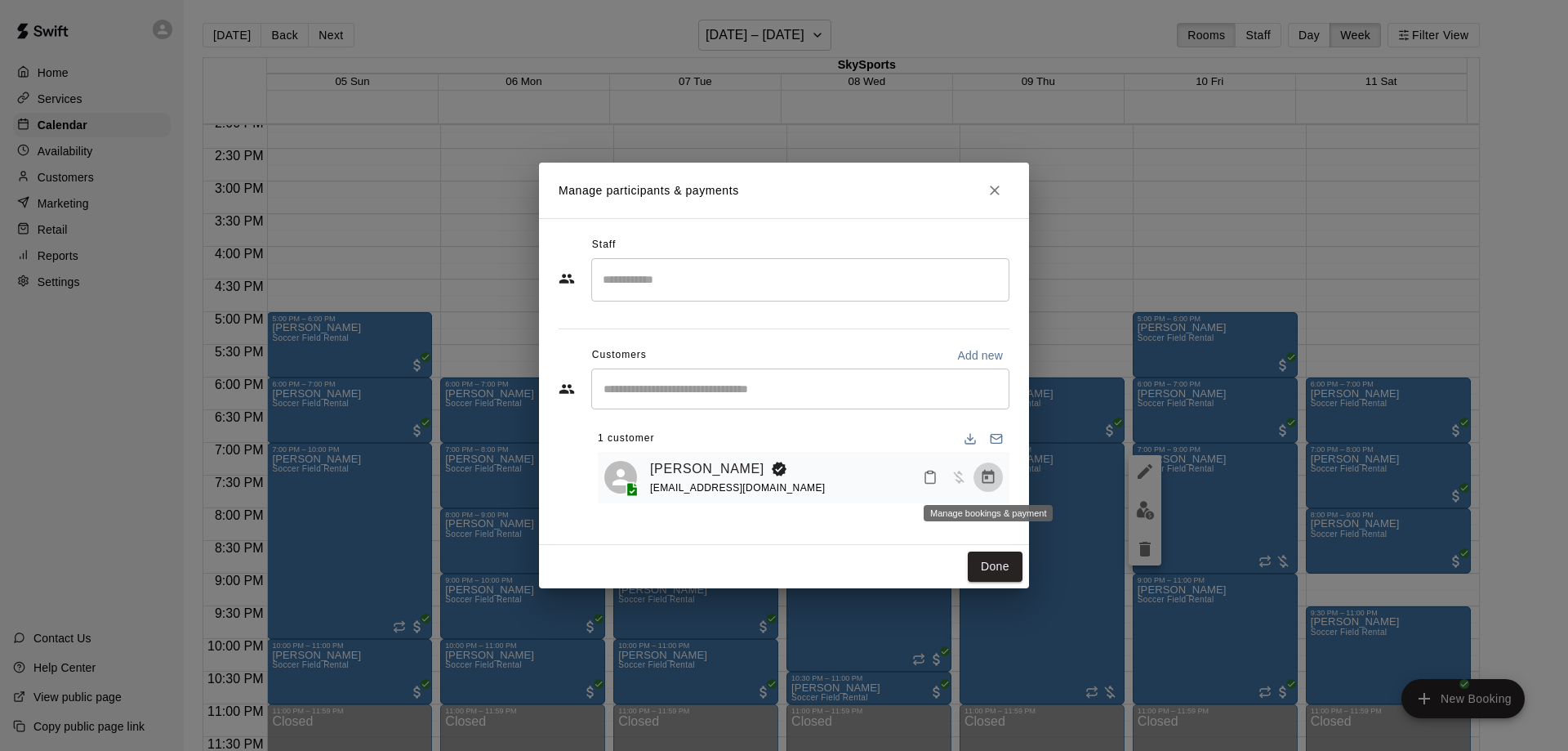
click at [990, 474] on icon "Manage bookings & payment" at bounding box center [989, 477] width 13 height 14
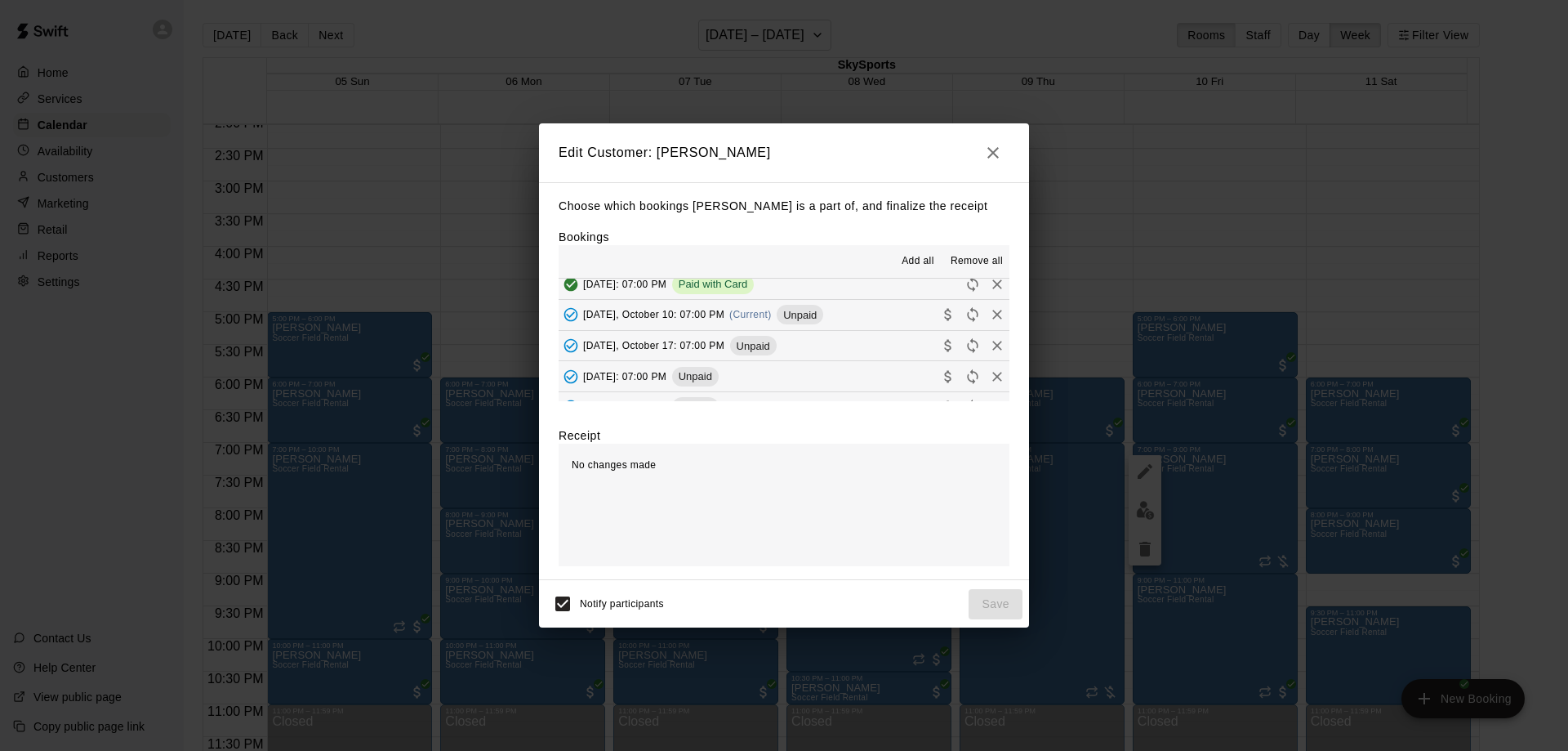
click at [836, 321] on button "[DATE], October 10: 07:00 PM (Current) Unpaid" at bounding box center [784, 315] width 451 height 30
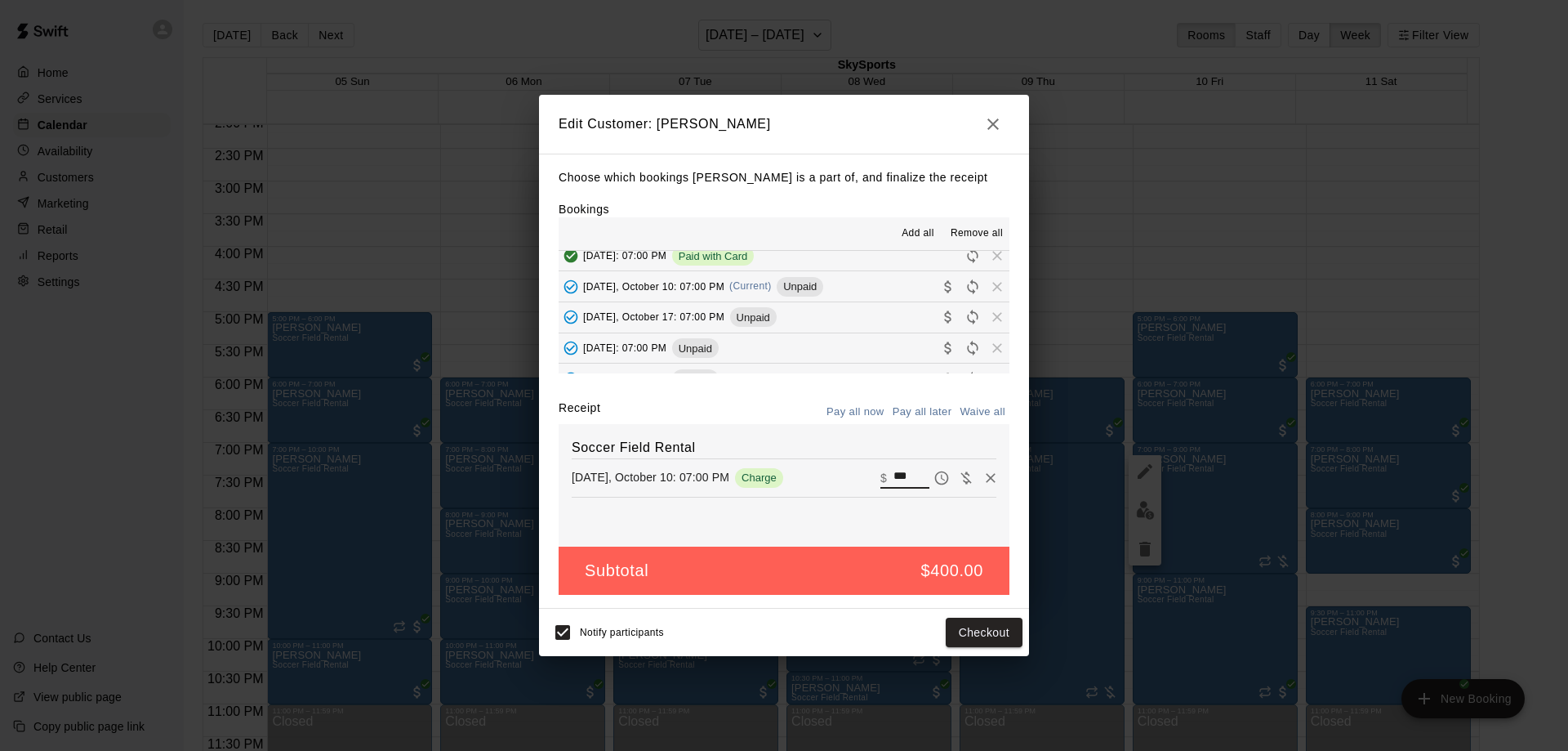
click at [912, 470] on input "***" at bounding box center [911, 478] width 36 height 21
type input "*"
type input "***"
click at [962, 636] on button "Checkout" at bounding box center [984, 633] width 77 height 30
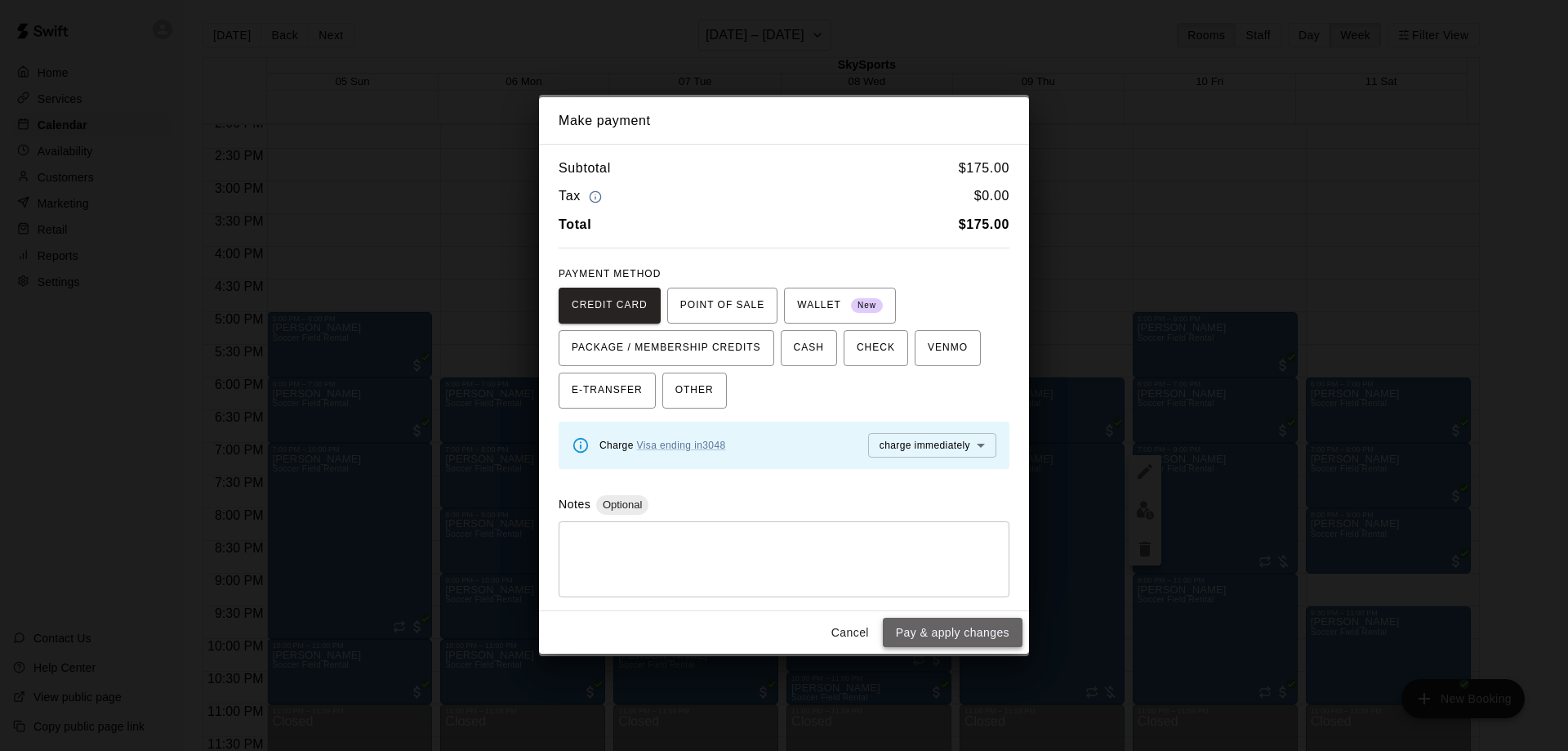
click at [965, 630] on button "Pay & apply changes" at bounding box center [953, 633] width 140 height 30
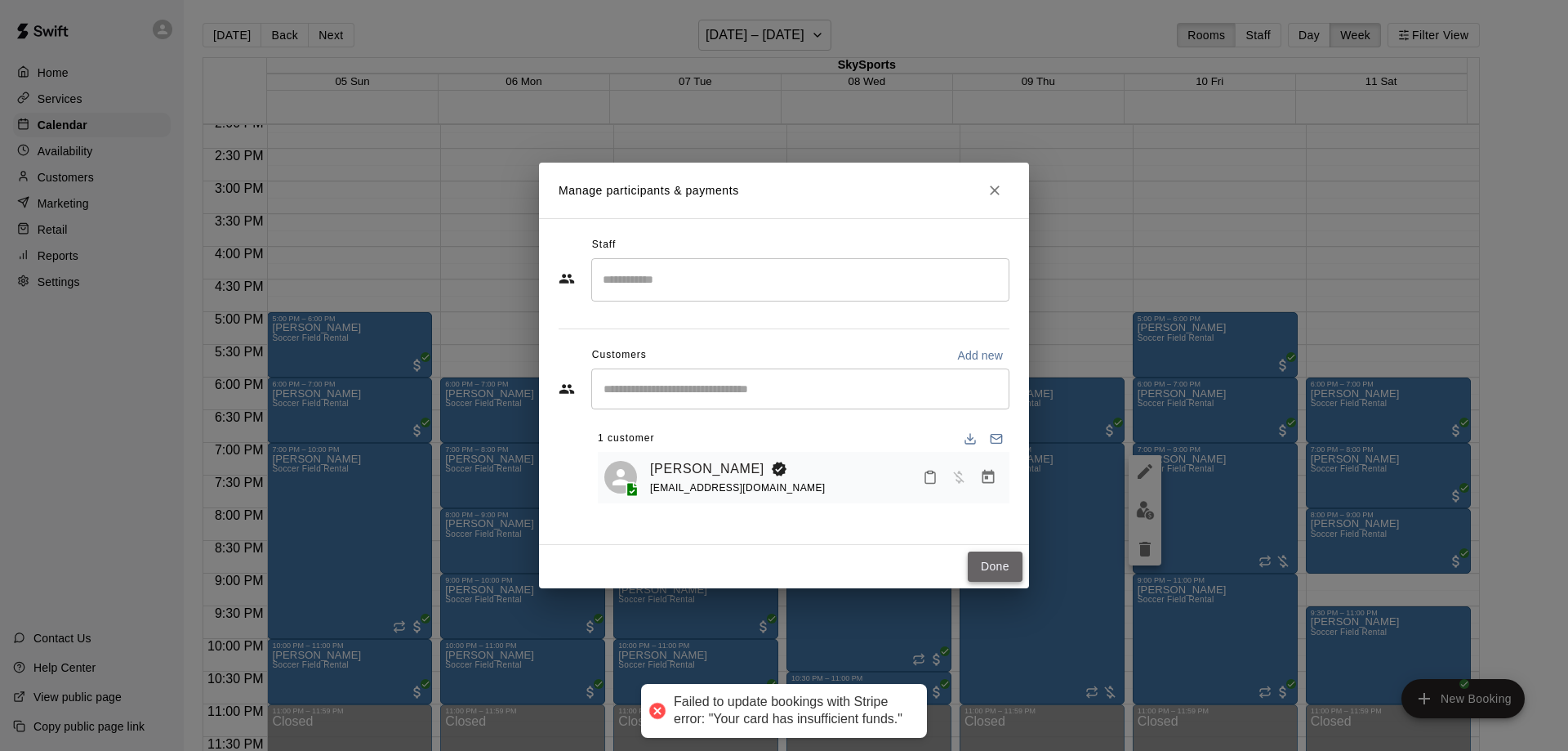
click at [999, 570] on button "Done" at bounding box center [994, 567] width 55 height 30
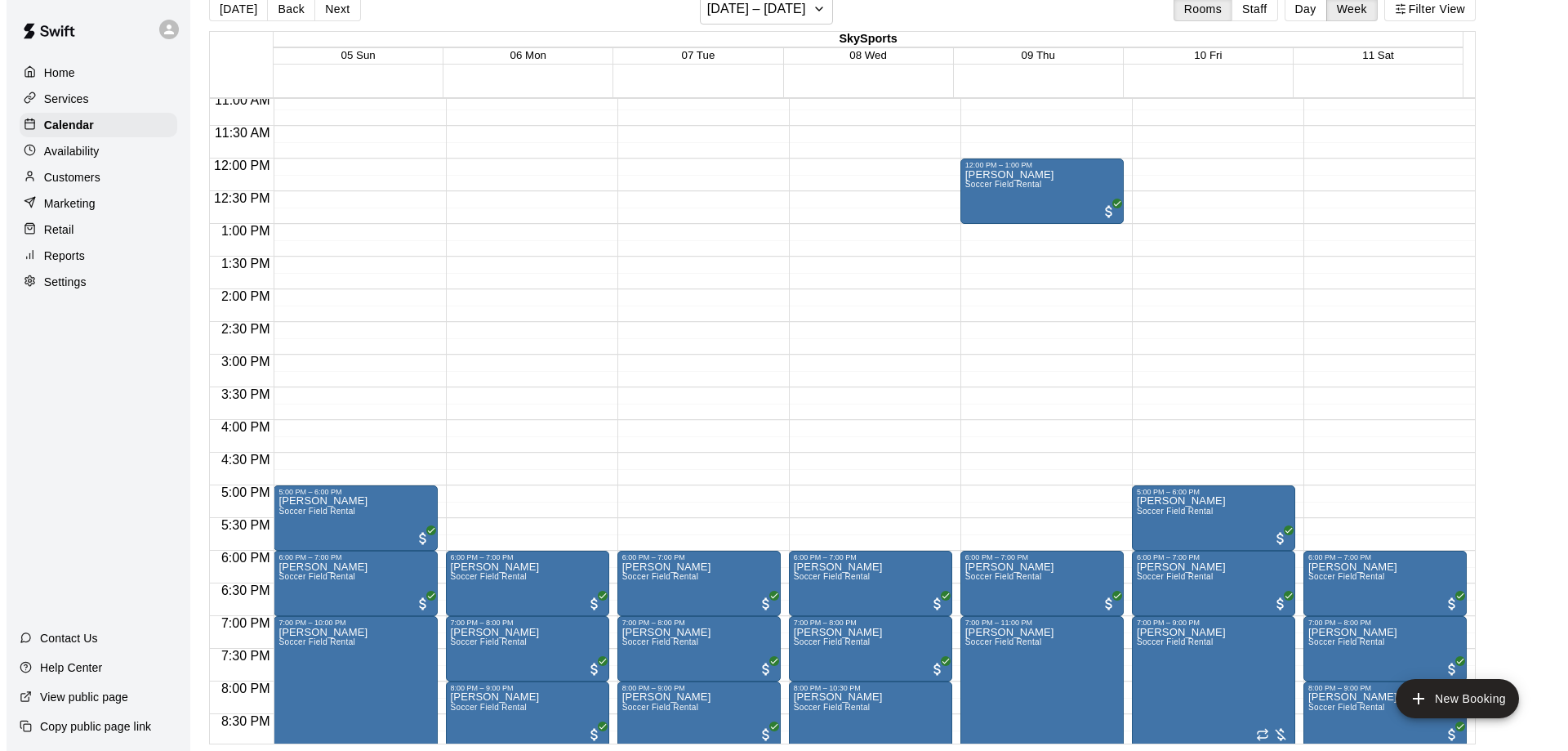
scroll to position [681, 0]
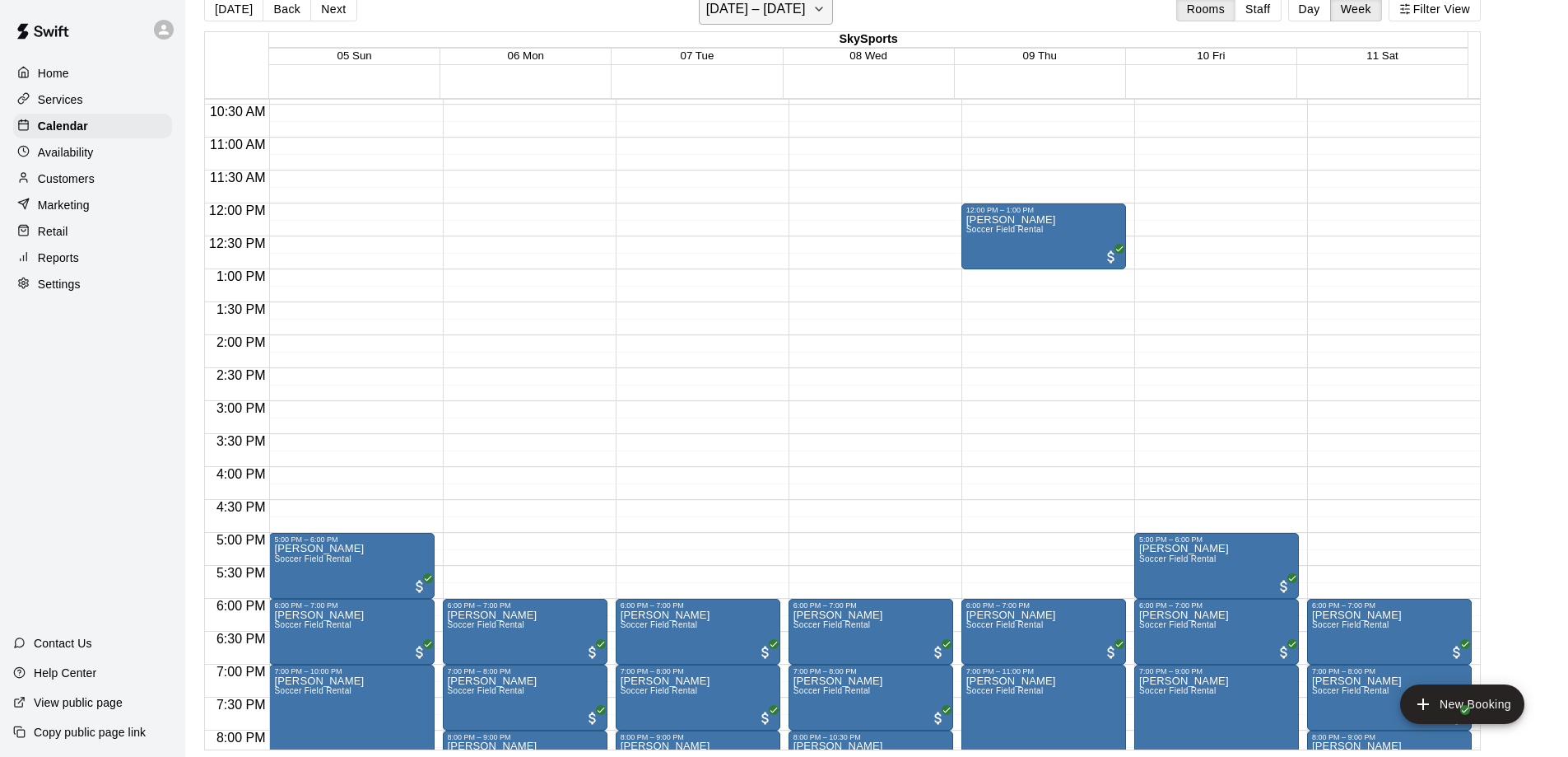
click at [826, 10] on button "[DATE] – [DATE]" at bounding box center [766, 9] width 134 height 32
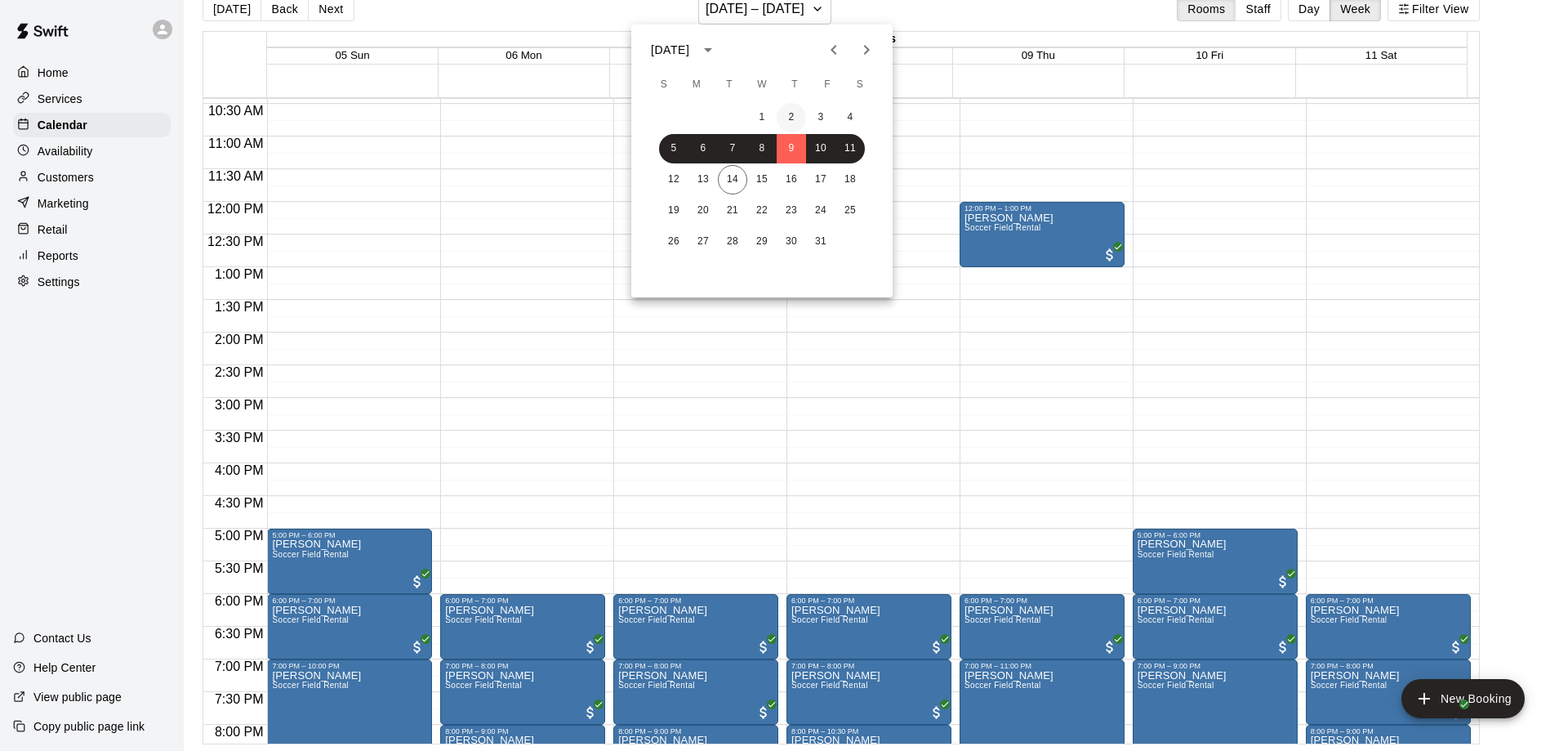
click at [786, 117] on button "2" at bounding box center [791, 117] width 30 height 30
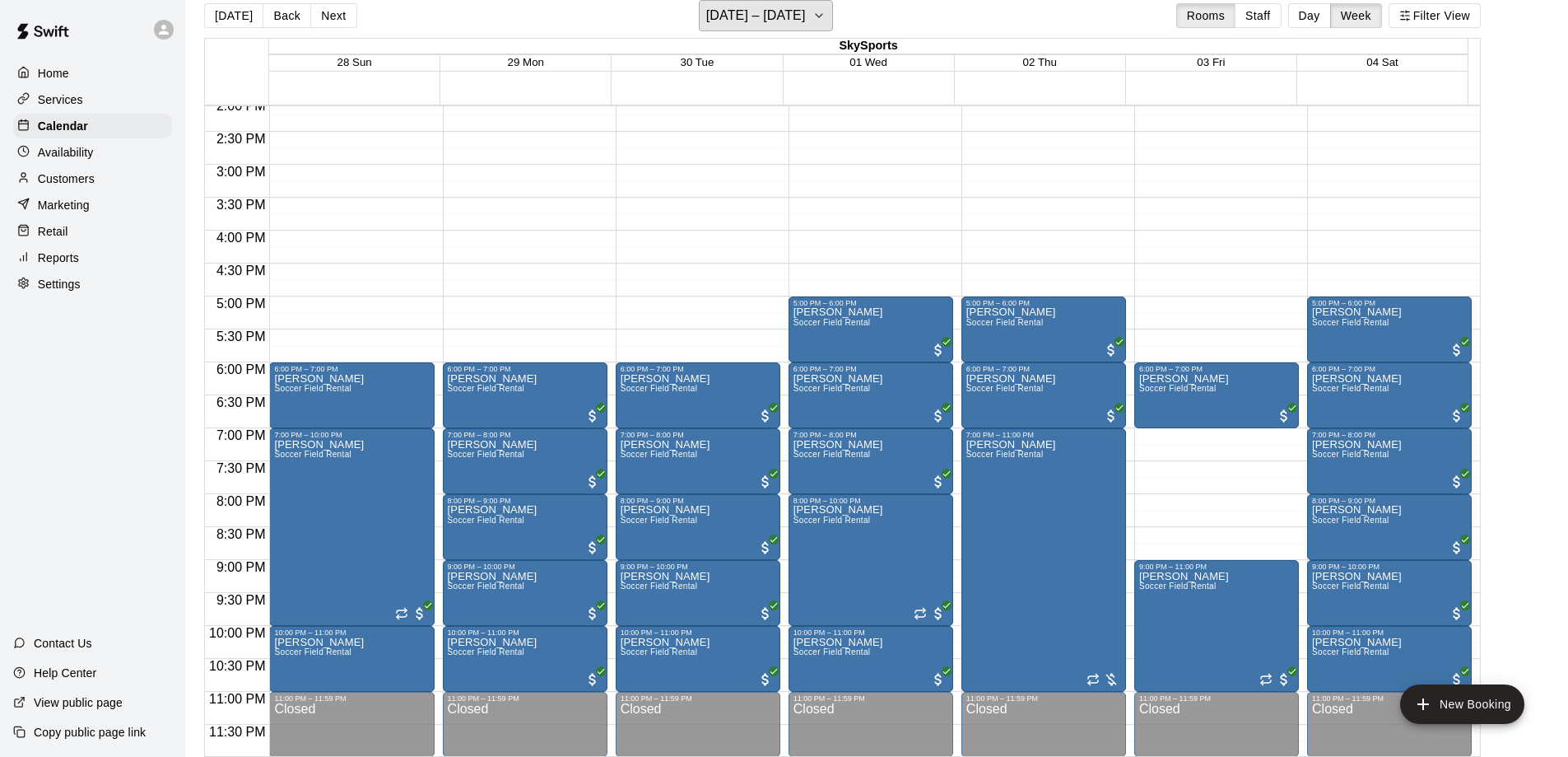
scroll to position [934, 0]
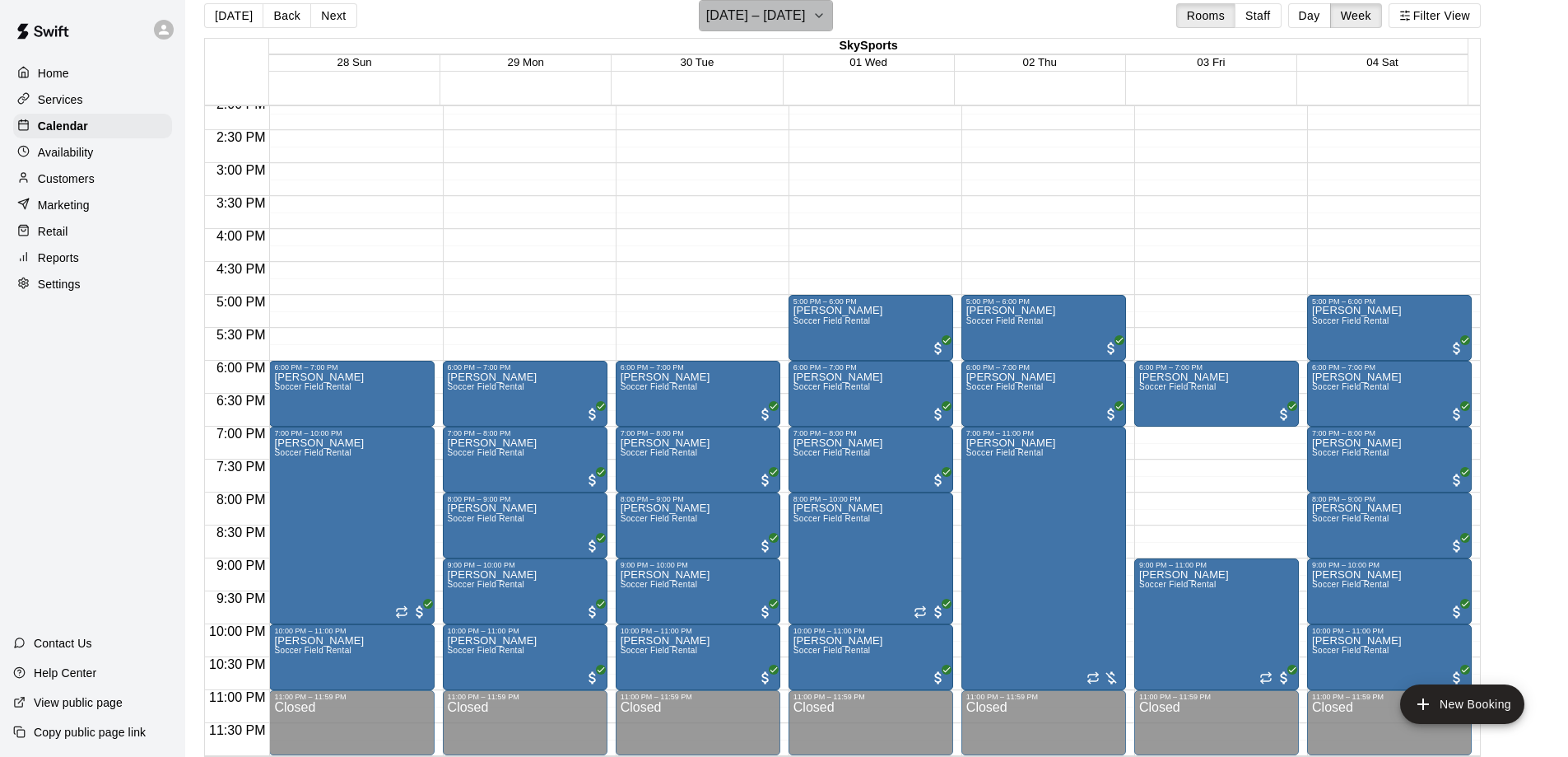
click at [795, 14] on h6 "[DATE] – [DATE]" at bounding box center [756, 16] width 99 height 23
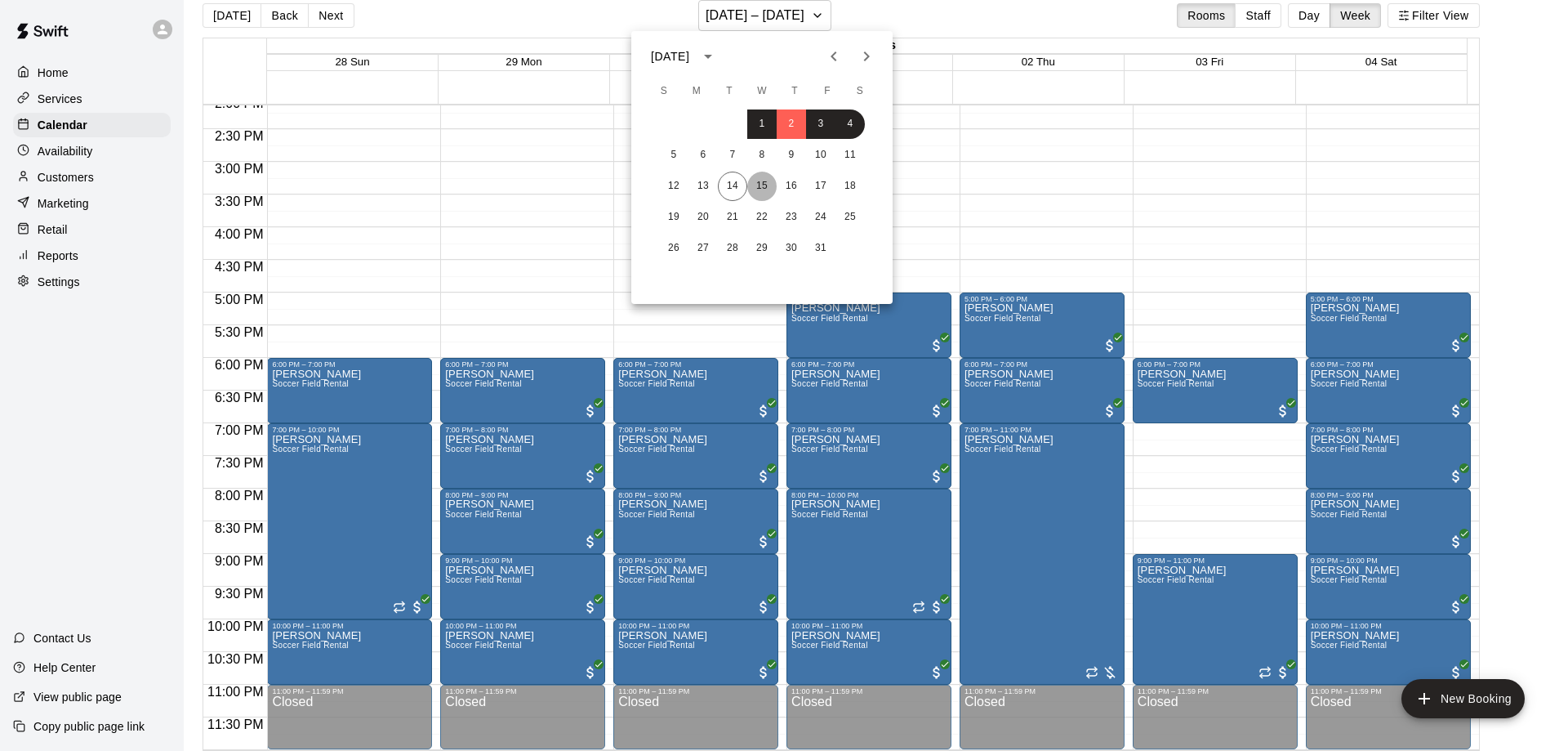
click at [771, 179] on button "15" at bounding box center [762, 186] width 30 height 30
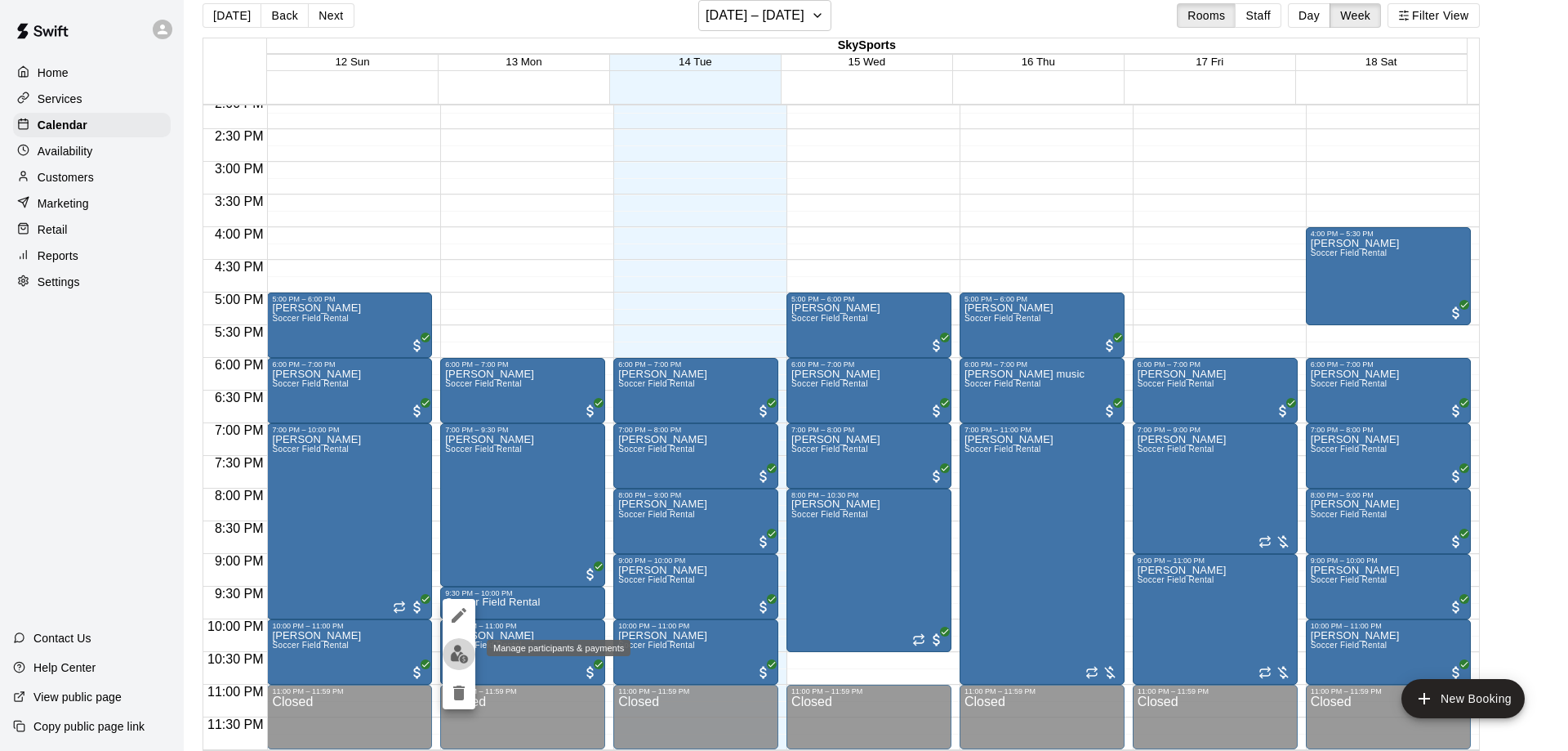
click at [464, 649] on img "edit" at bounding box center [459, 653] width 19 height 19
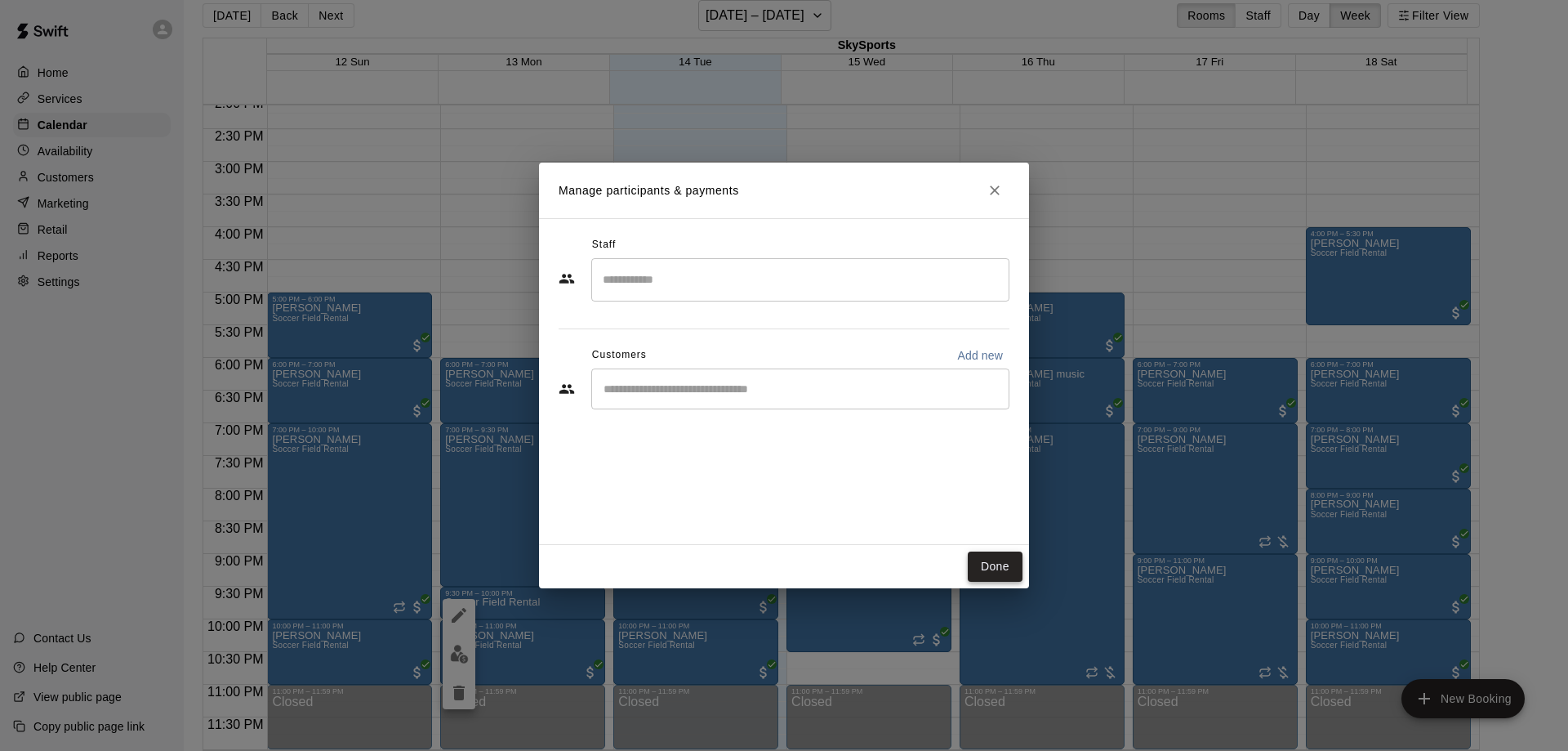
click at [993, 574] on button "Done" at bounding box center [994, 567] width 55 height 30
